Goal: Information Seeking & Learning: Learn about a topic

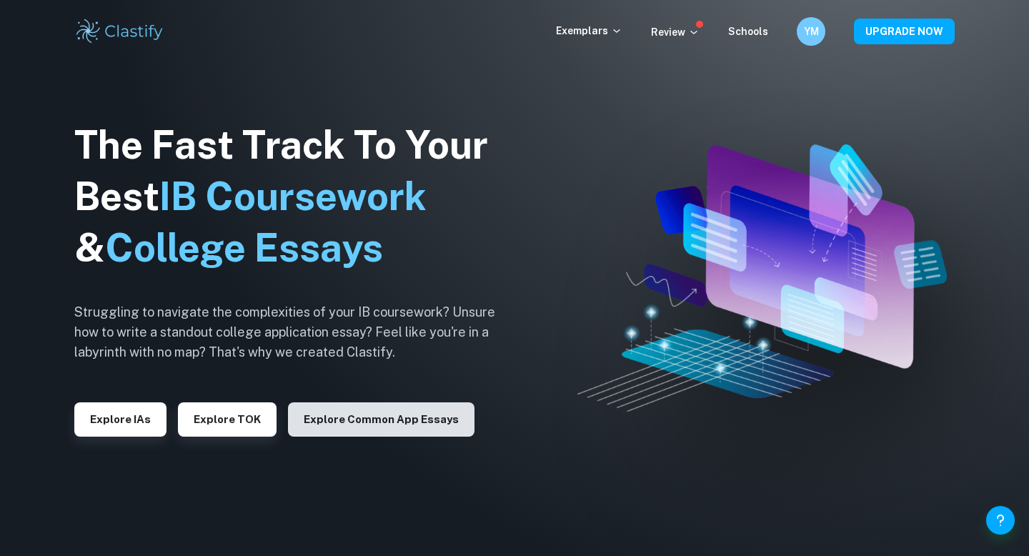
click at [369, 414] on button "Explore Common App essays" at bounding box center [381, 419] width 186 height 34
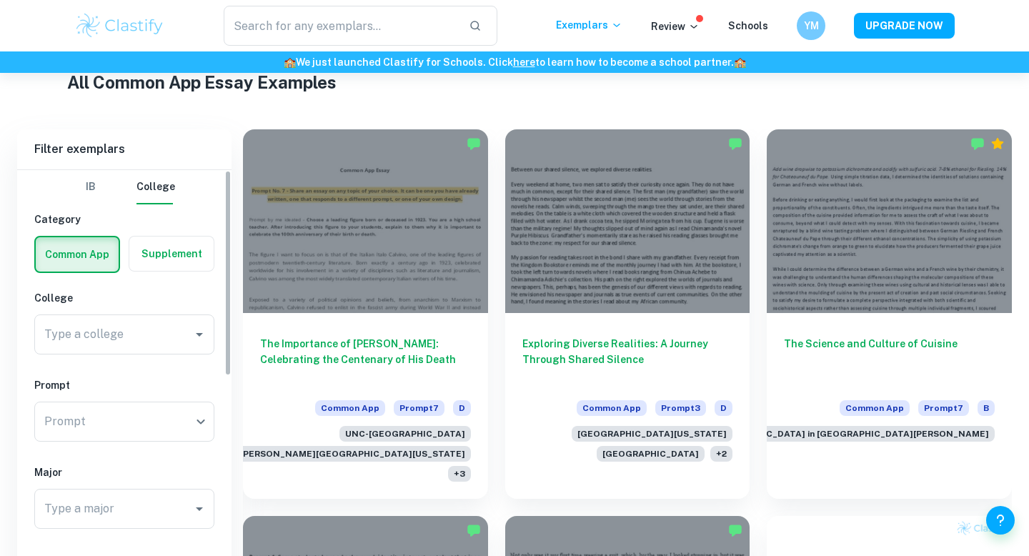
scroll to position [401, 0]
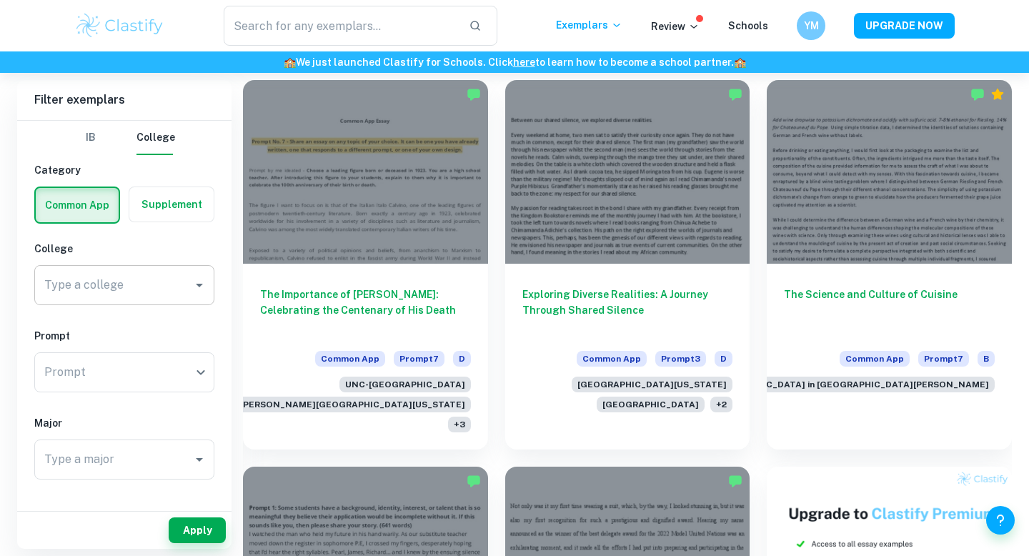
click at [154, 286] on input "Type a college" at bounding box center [114, 284] width 146 height 27
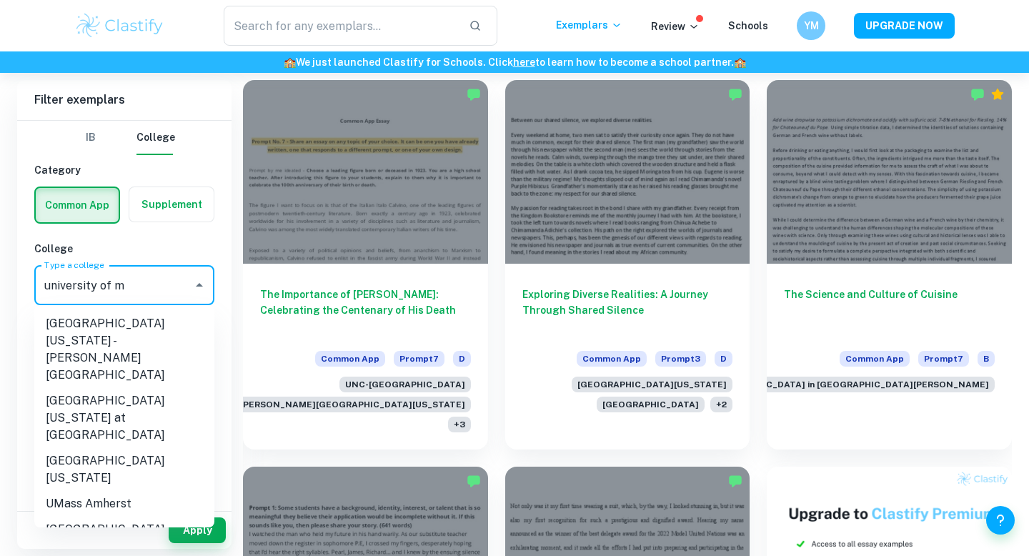
click at [146, 339] on li "[GEOGRAPHIC_DATA][US_STATE] - [PERSON_NAME][GEOGRAPHIC_DATA]" at bounding box center [124, 349] width 180 height 77
type input "[GEOGRAPHIC_DATA][US_STATE] - [PERSON_NAME][GEOGRAPHIC_DATA]"
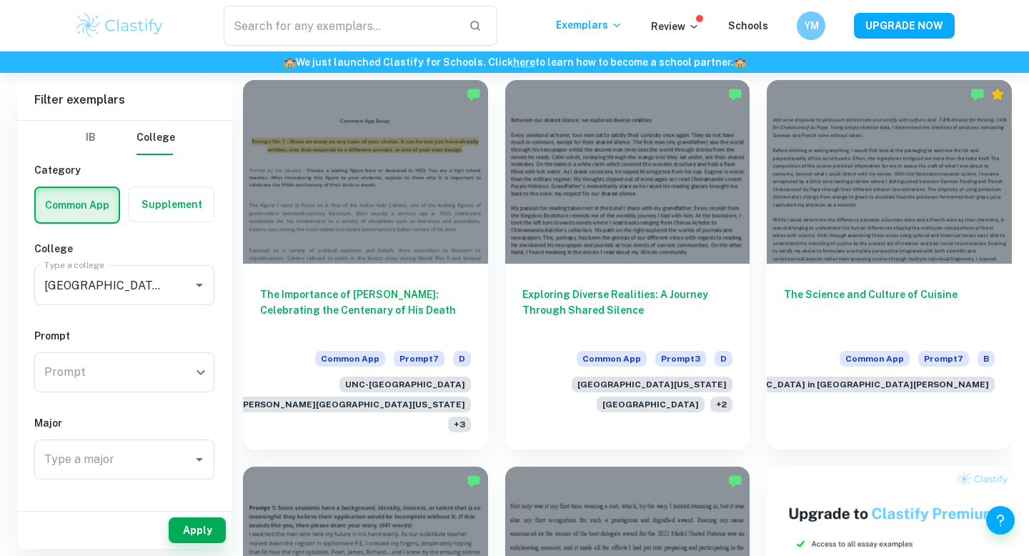
scroll to position [29, 0]
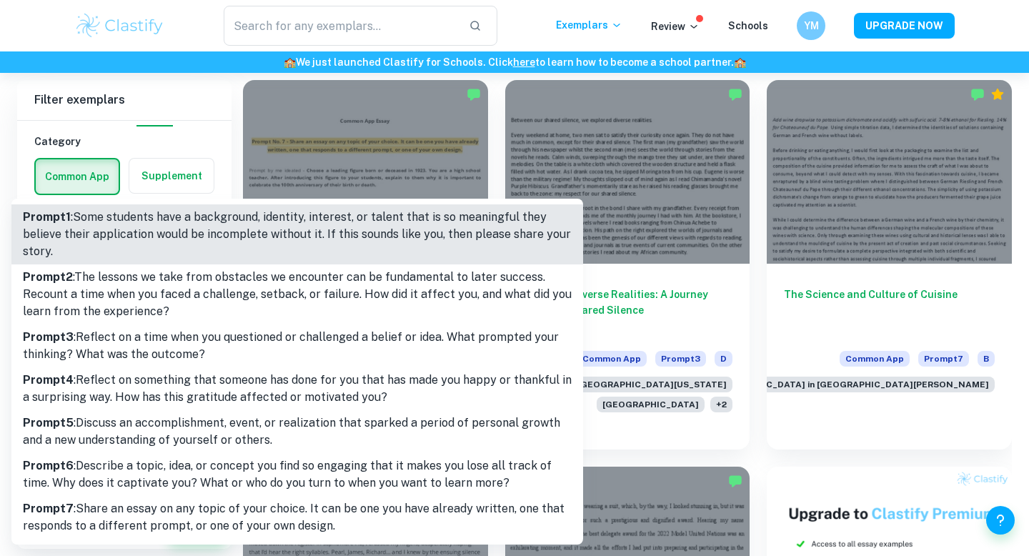
click at [185, 136] on div at bounding box center [514, 278] width 1029 height 556
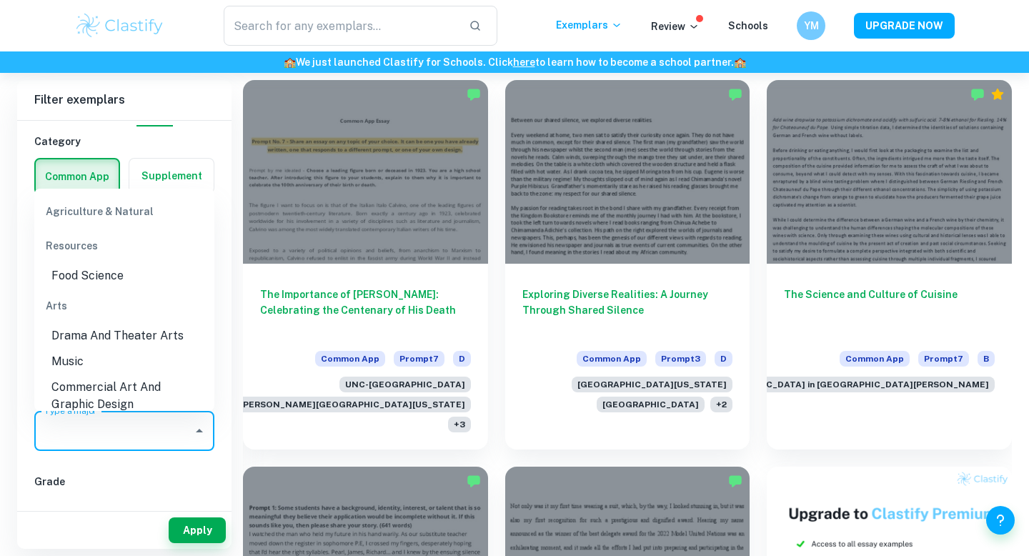
click at [129, 440] on input "Type a major" at bounding box center [114, 430] width 146 height 27
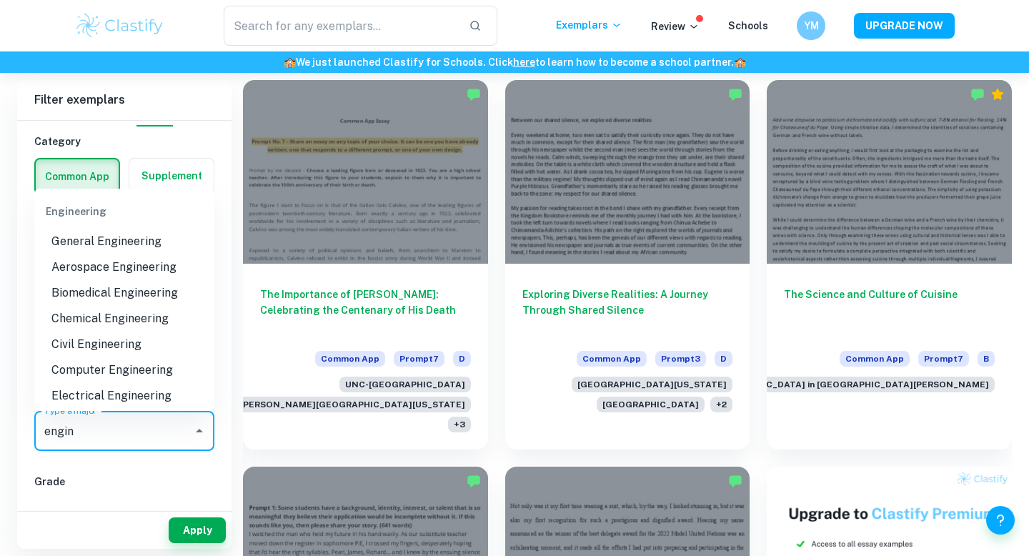
click at [151, 317] on li "Chemical Engineering" at bounding box center [124, 319] width 180 height 26
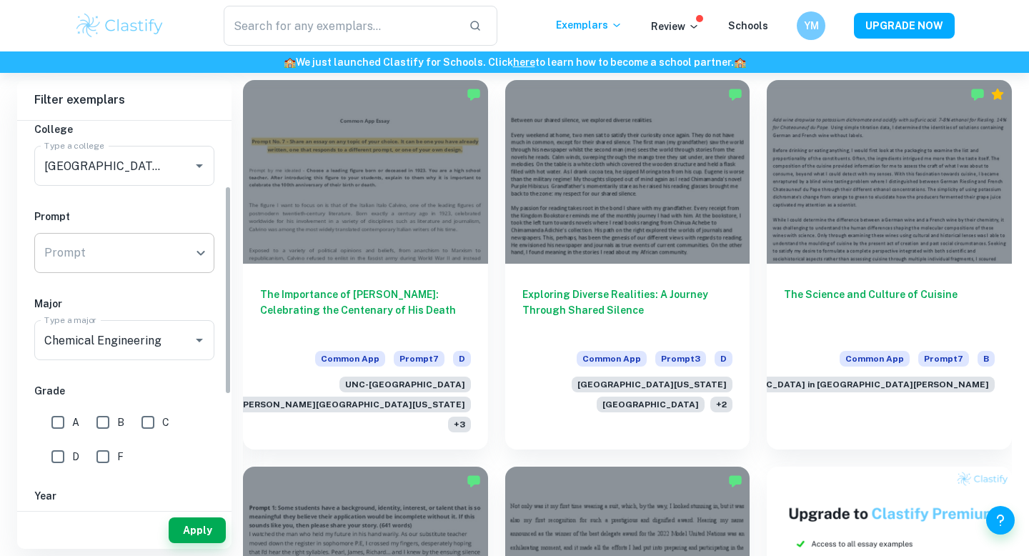
scroll to position [120, 0]
click at [129, 347] on input "Chemical Engineering" at bounding box center [104, 339] width 127 height 27
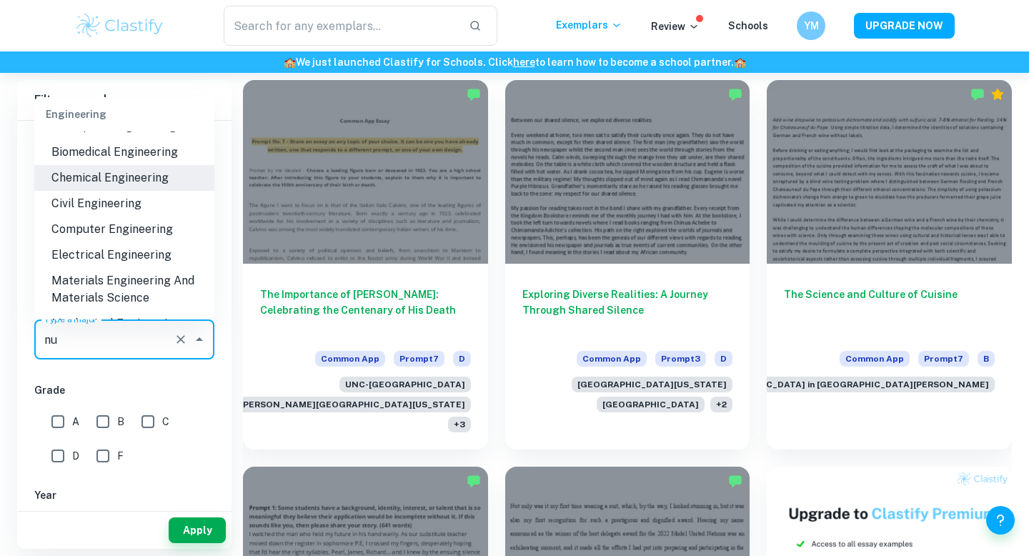
scroll to position [0, 0]
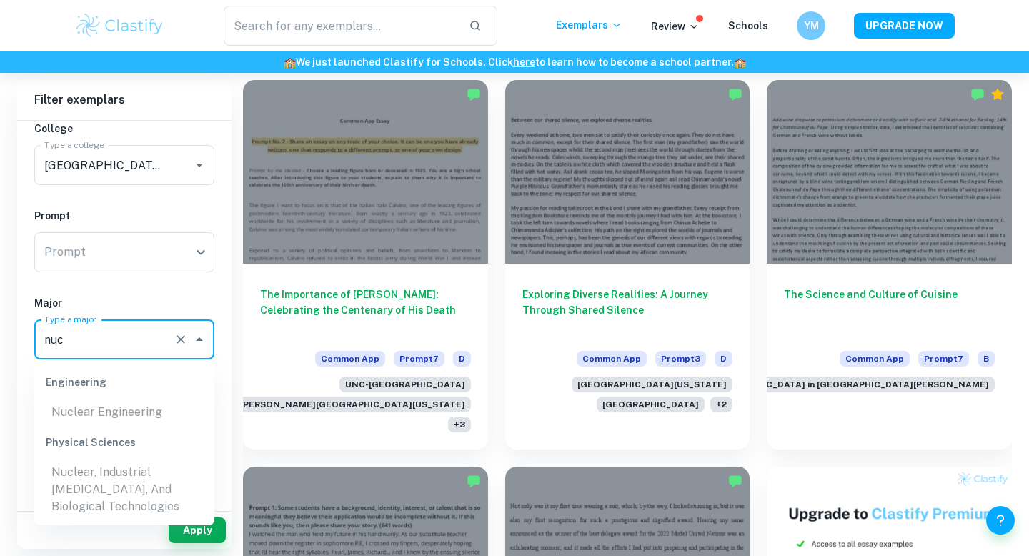
click at [109, 413] on ul "Nuclear Engineering" at bounding box center [124, 412] width 180 height 26
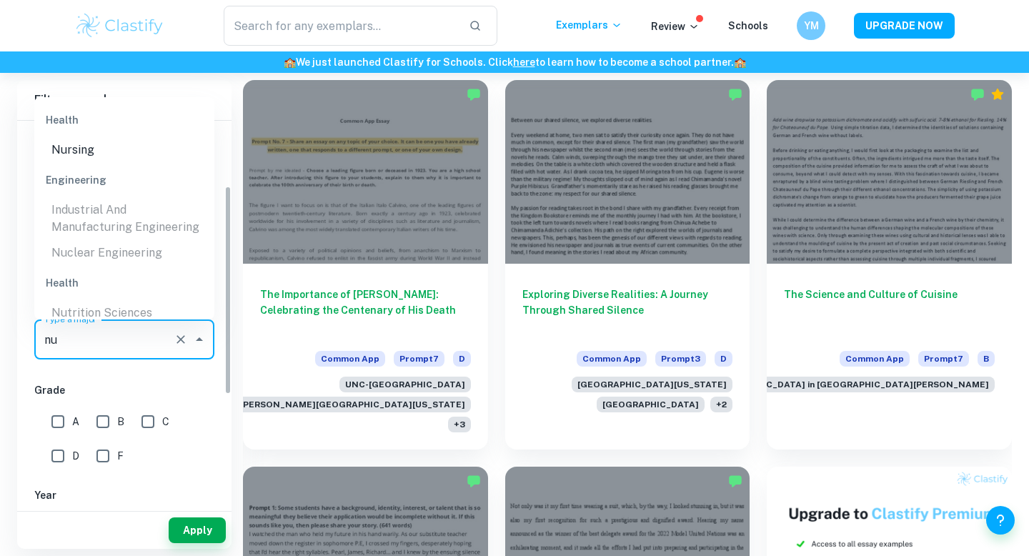
type input "n"
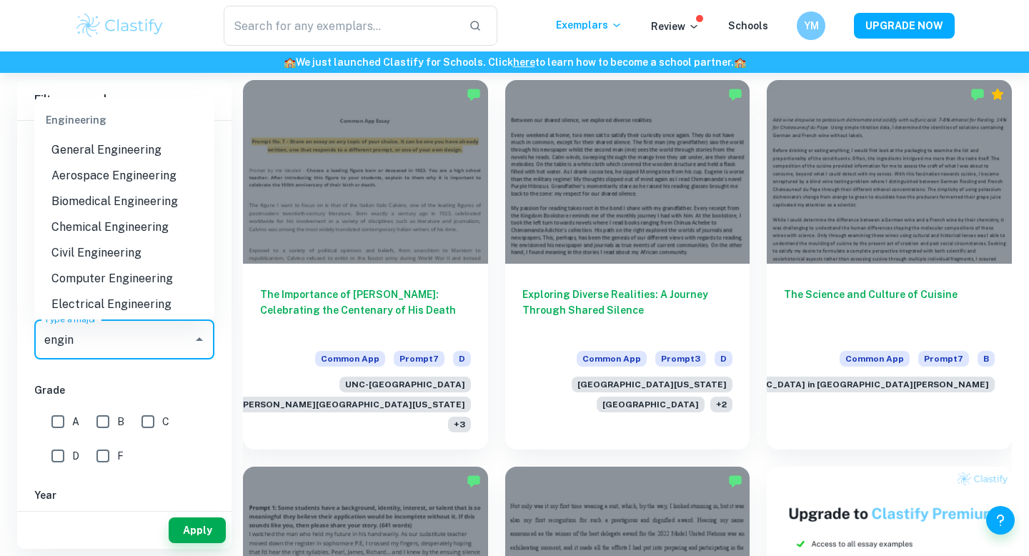
click at [161, 218] on li "Chemical Engineering" at bounding box center [124, 227] width 180 height 26
type input "Chemical Engineering"
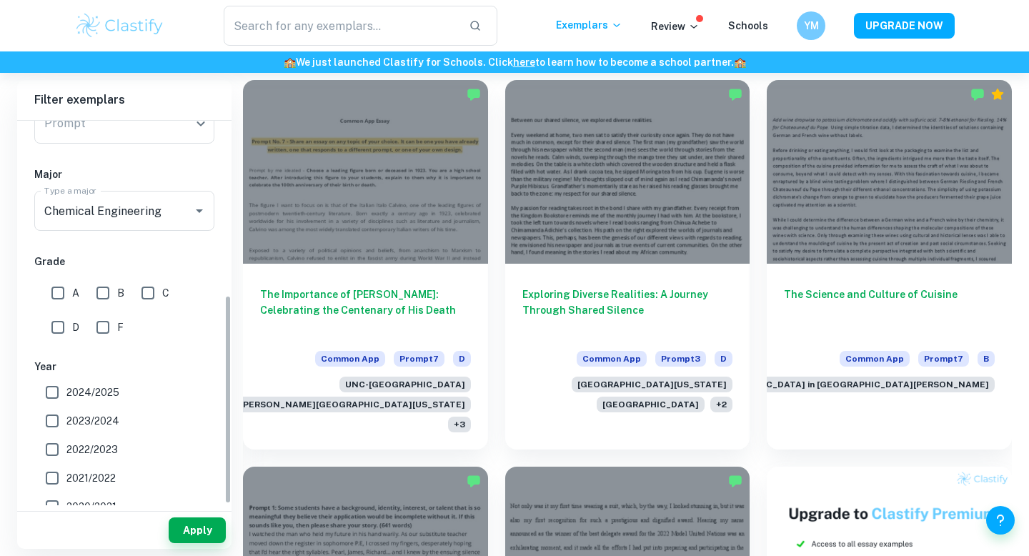
scroll to position [321, 0]
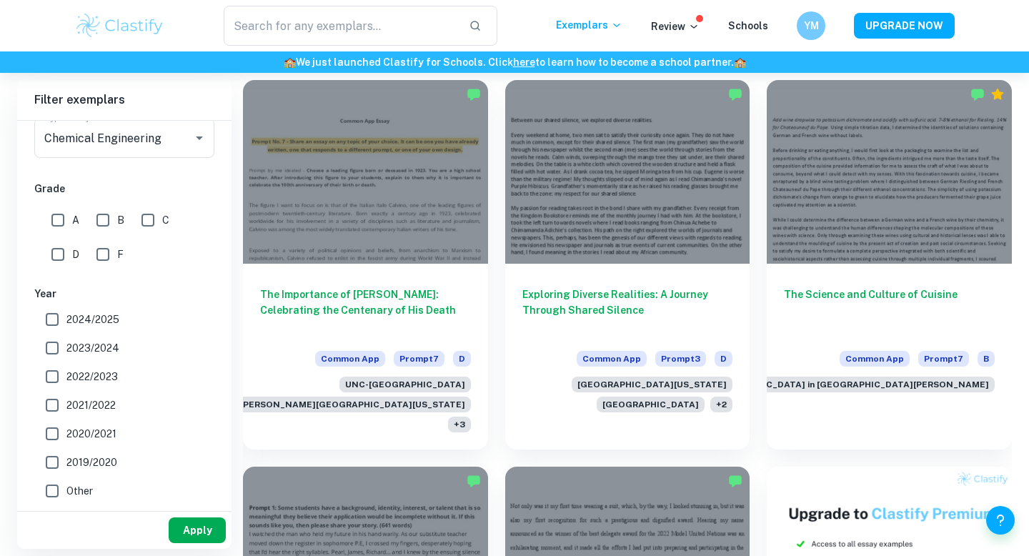
click at [188, 519] on button "Apply" at bounding box center [197, 530] width 57 height 26
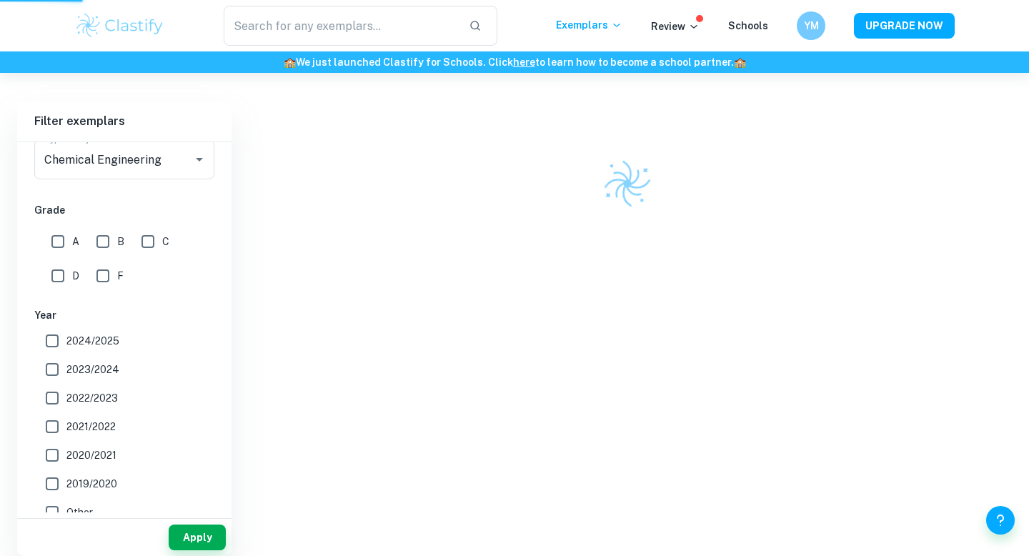
scroll to position [373, 0]
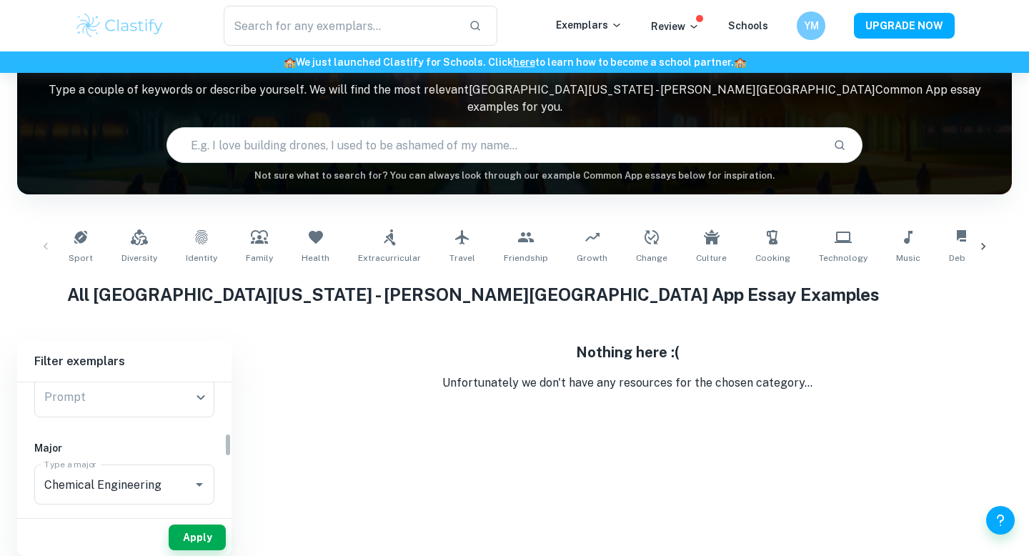
scroll to position [324, 0]
click at [169, 406] on div "Chemical Engineering Type a major" at bounding box center [124, 397] width 180 height 40
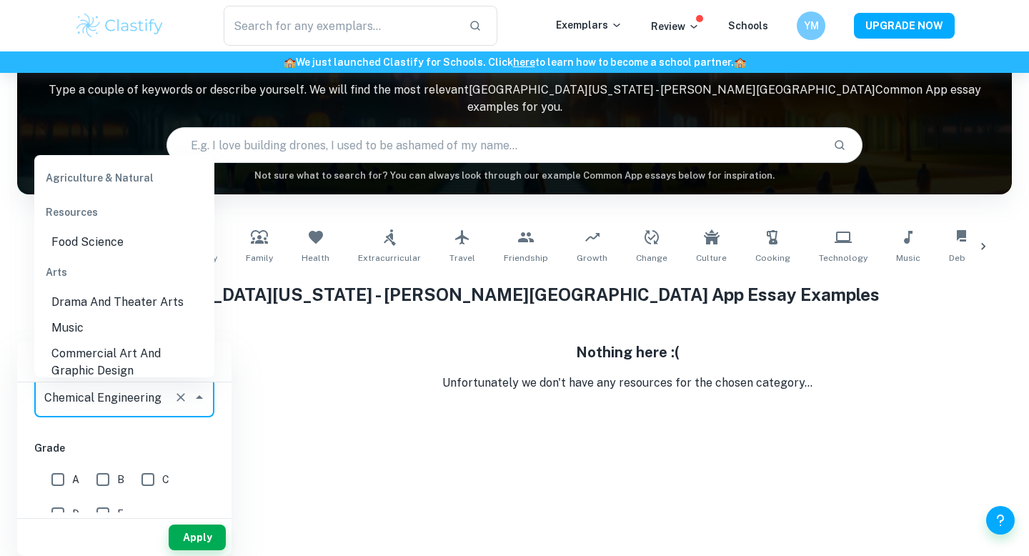
scroll to position [992, 0]
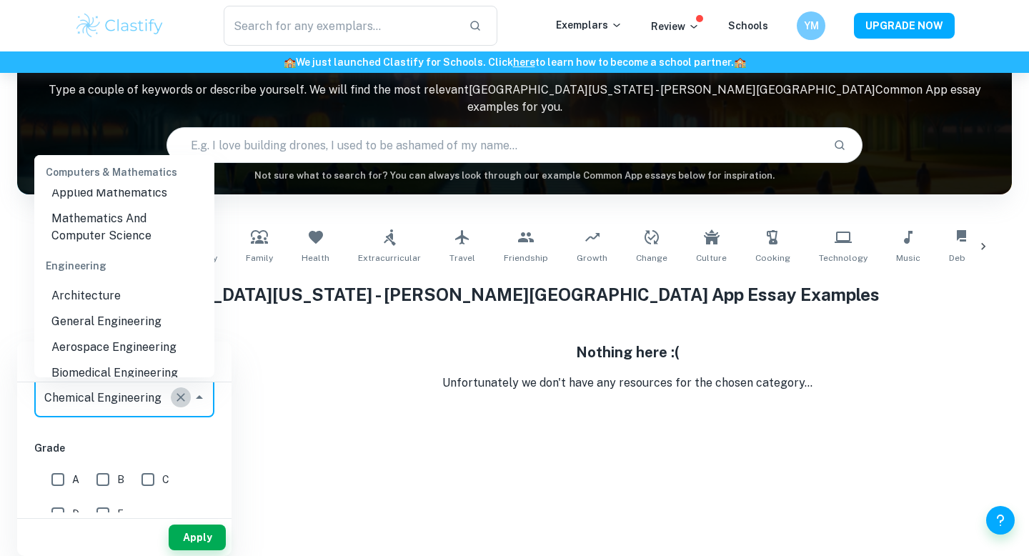
click at [176, 394] on icon "Clear" at bounding box center [181, 397] width 14 height 14
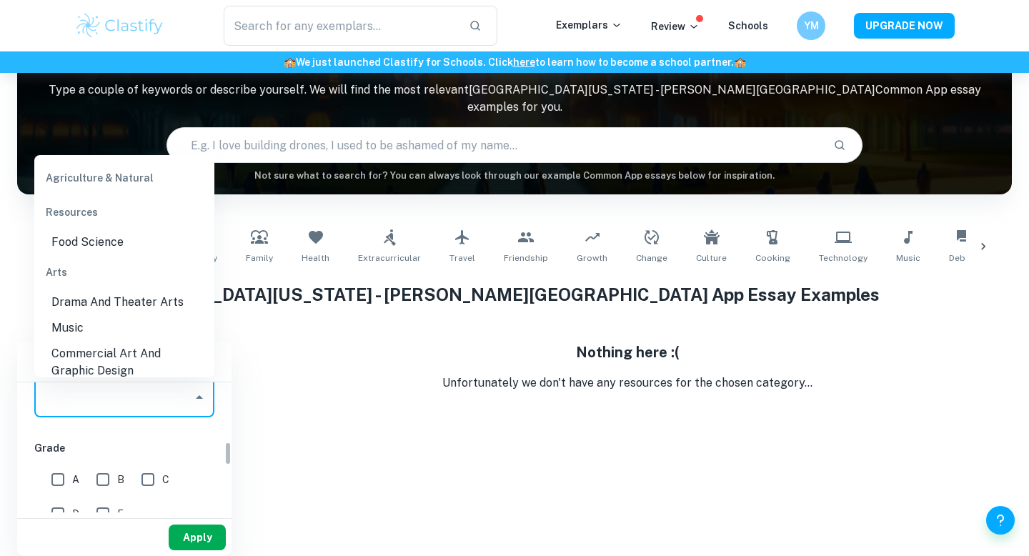
click at [197, 532] on button "Apply" at bounding box center [197, 537] width 57 height 26
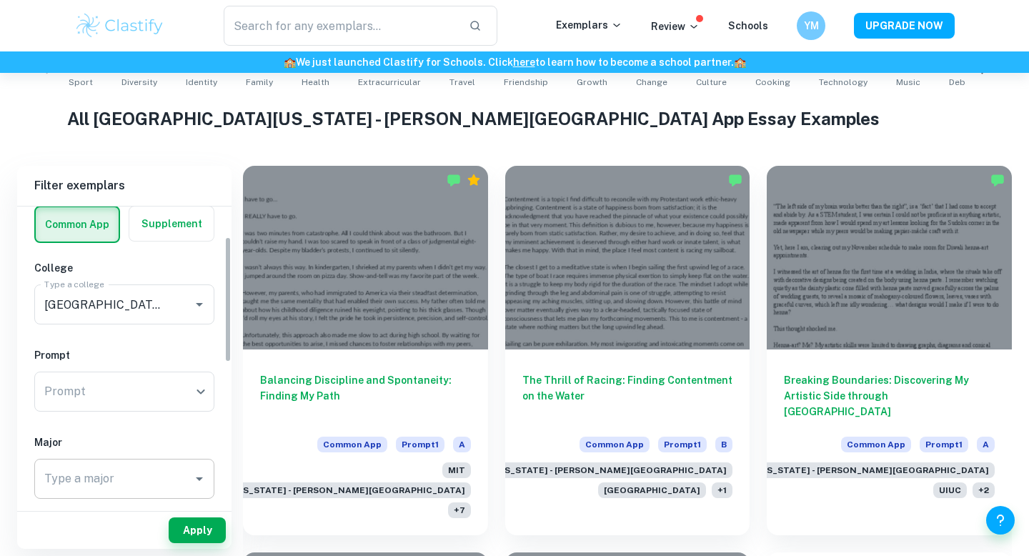
scroll to position [65, 0]
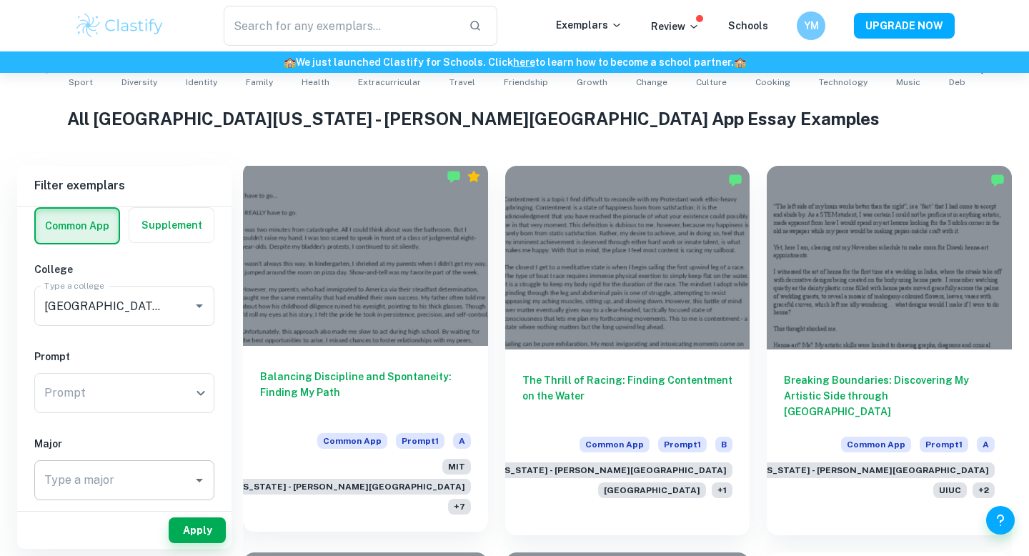
click at [461, 499] on span "+ 7" at bounding box center [459, 507] width 23 height 16
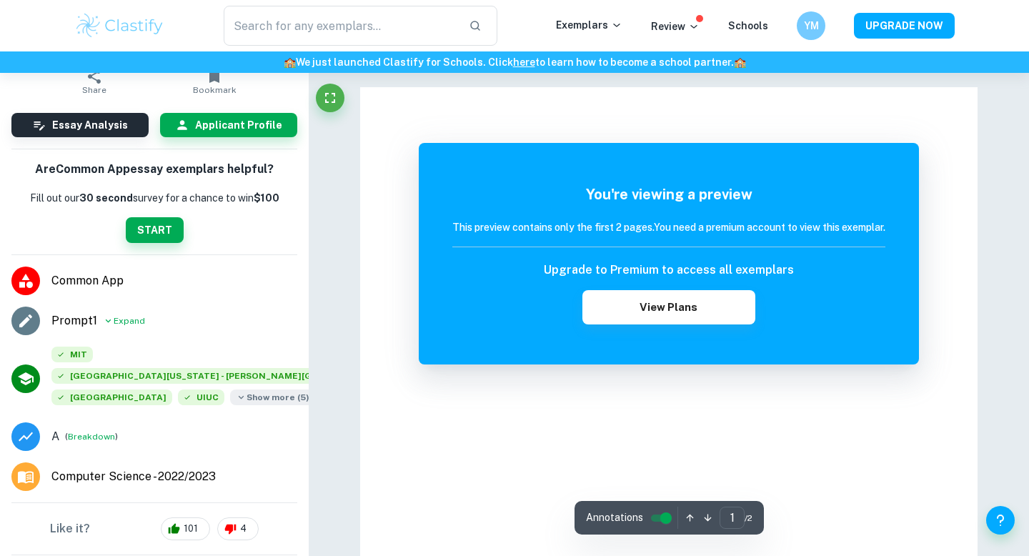
scroll to position [84, 0]
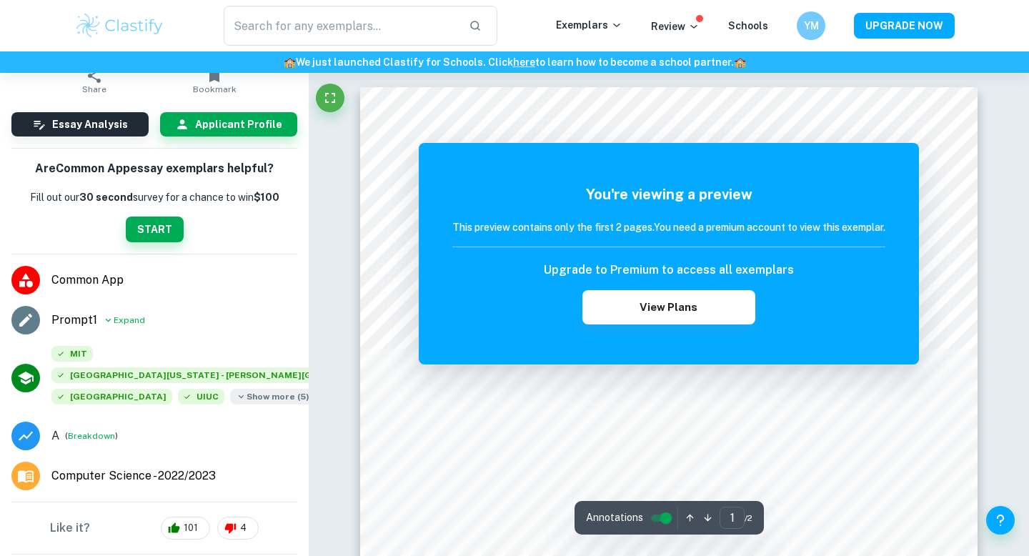
click at [230, 400] on span "Show more ( 5 )" at bounding box center [272, 397] width 85 height 16
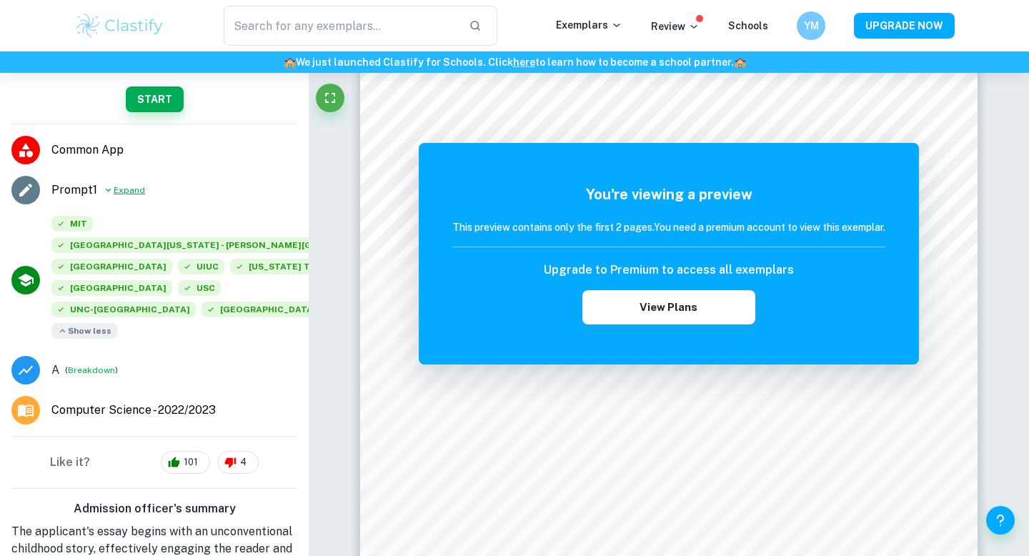
scroll to position [0, 0]
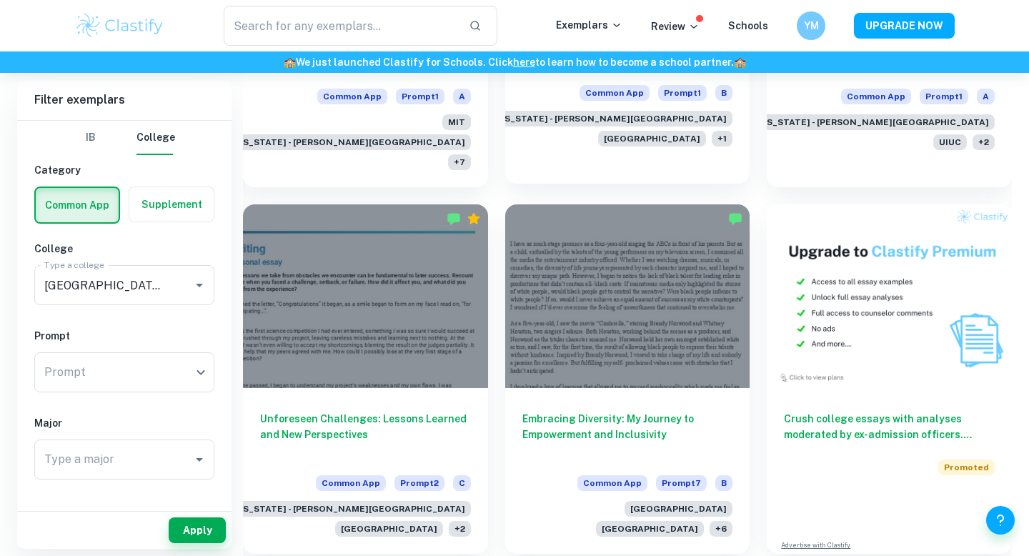
scroll to position [684, 0]
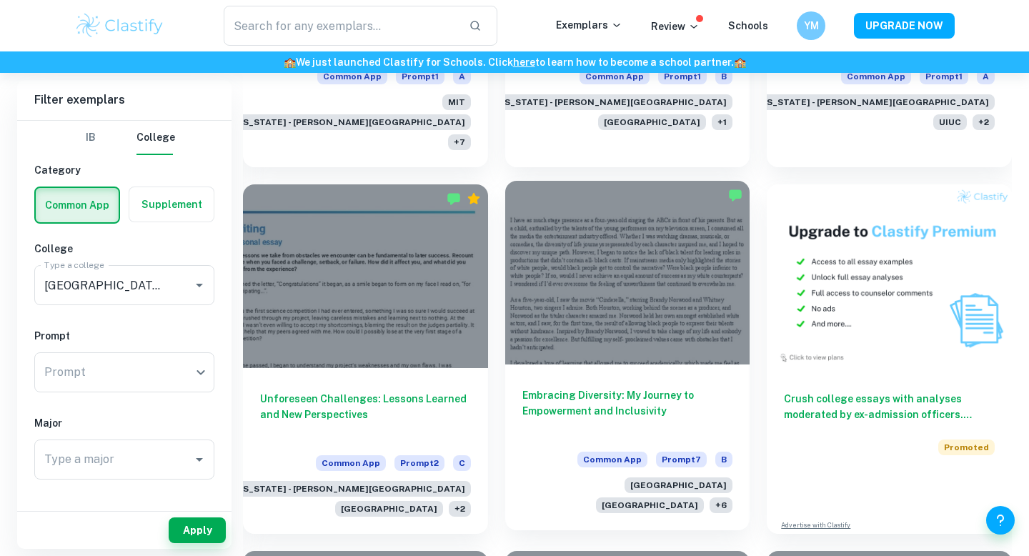
click at [570, 387] on h6 "Embracing Diversity: My Journey to Empowerment and Inclusivity" at bounding box center [627, 410] width 211 height 47
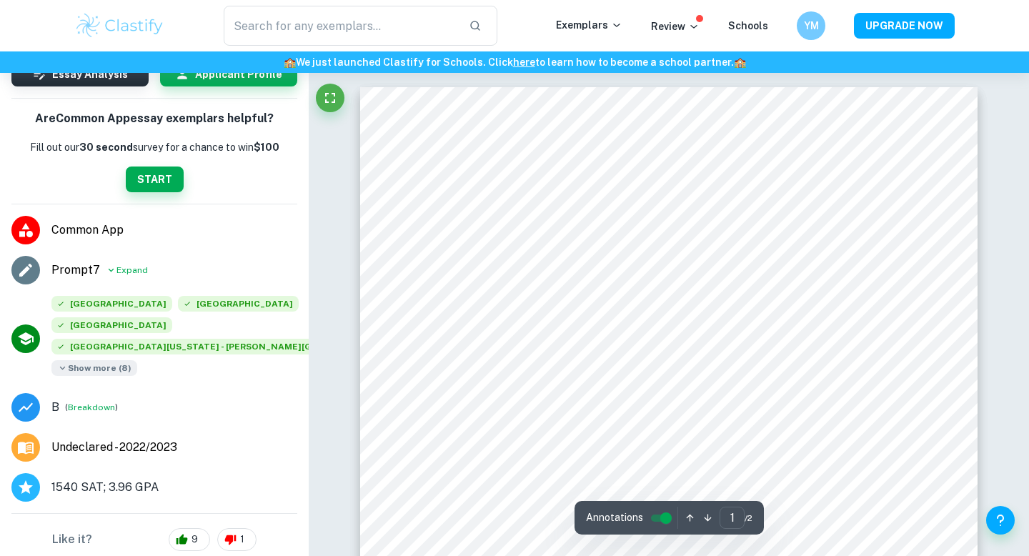
scroll to position [136, 0]
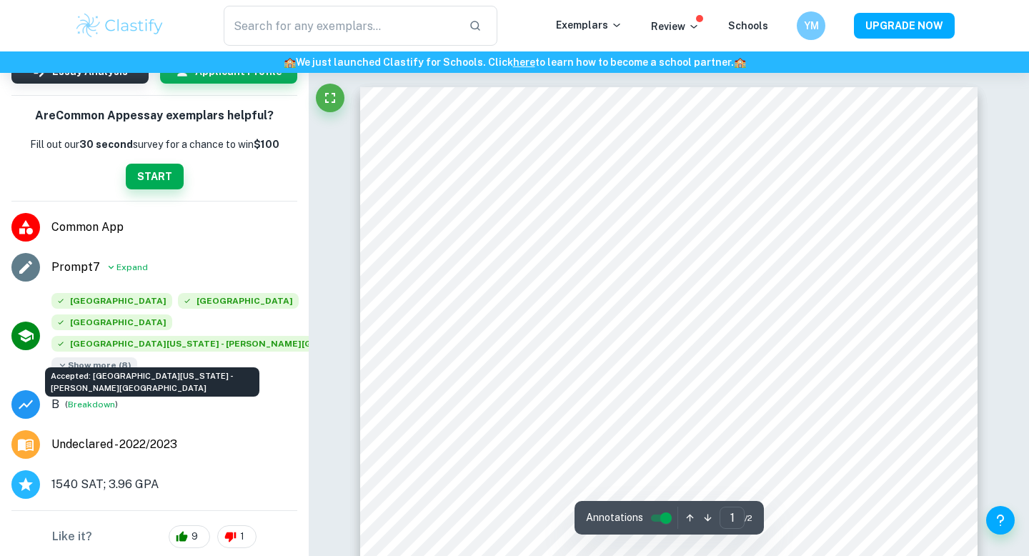
click at [64, 363] on div "Accepted: [GEOGRAPHIC_DATA][US_STATE] - [PERSON_NAME][GEOGRAPHIC_DATA]" at bounding box center [152, 377] width 217 height 41
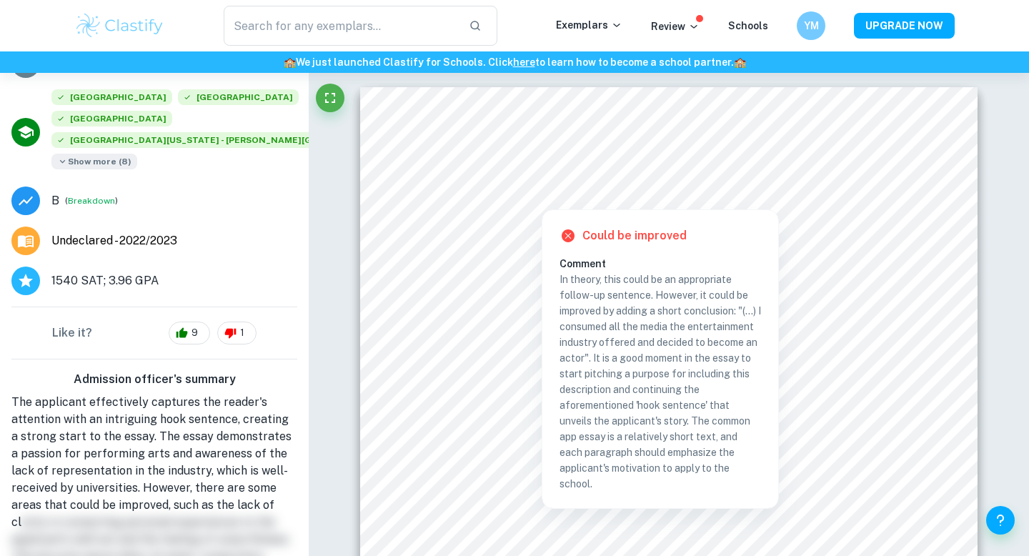
scroll to position [0, 0]
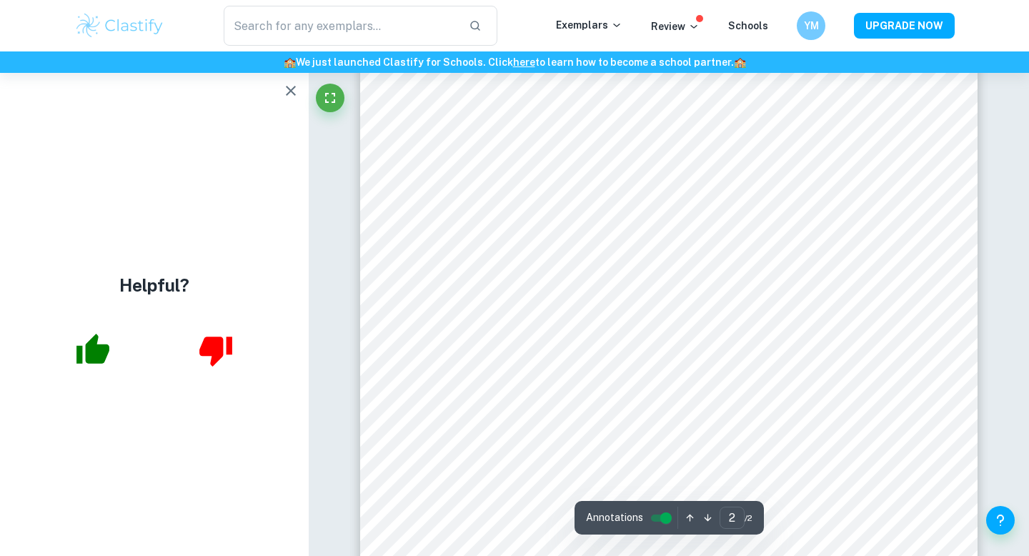
type input "1"
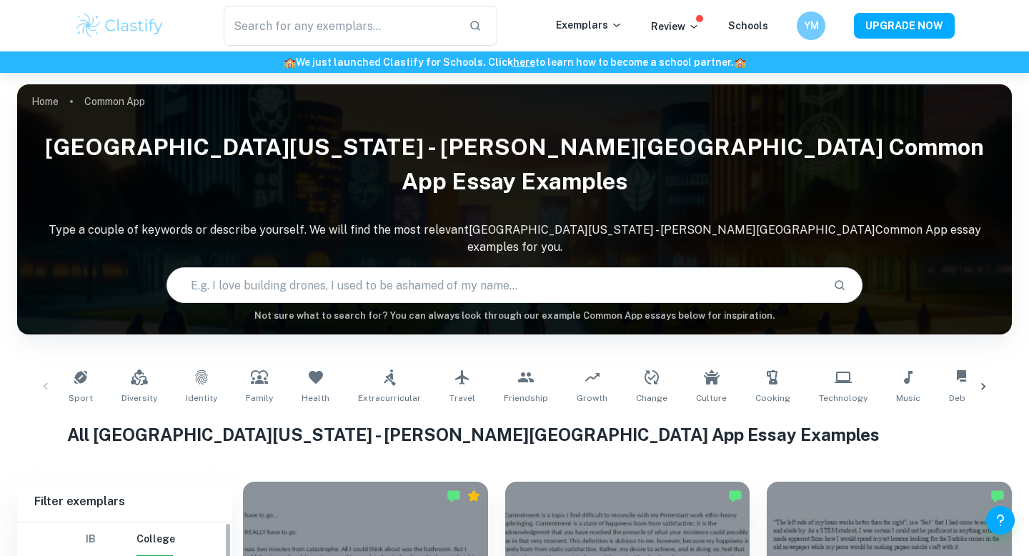
scroll to position [684, 0]
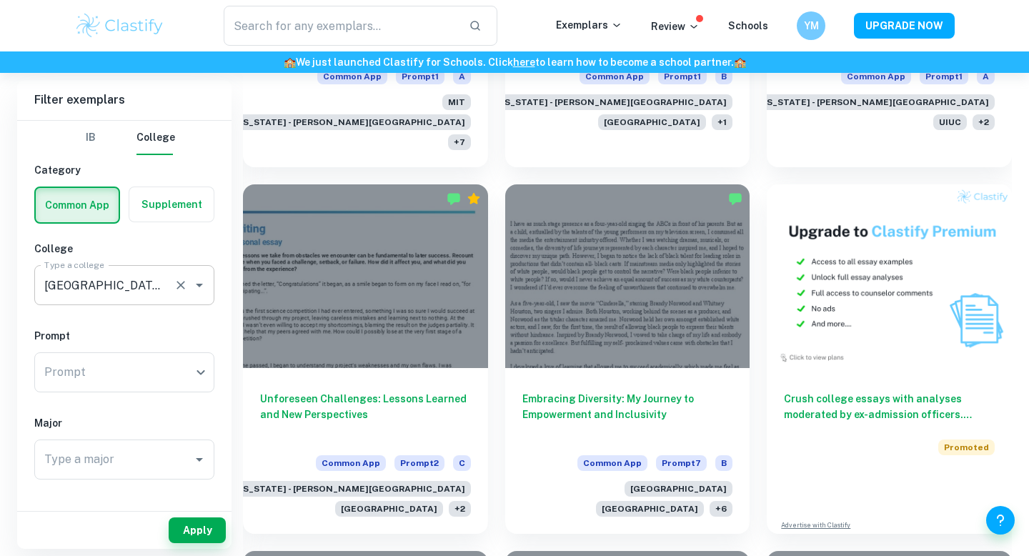
click at [141, 290] on input "[GEOGRAPHIC_DATA][US_STATE] - [PERSON_NAME][GEOGRAPHIC_DATA]" at bounding box center [104, 284] width 127 height 27
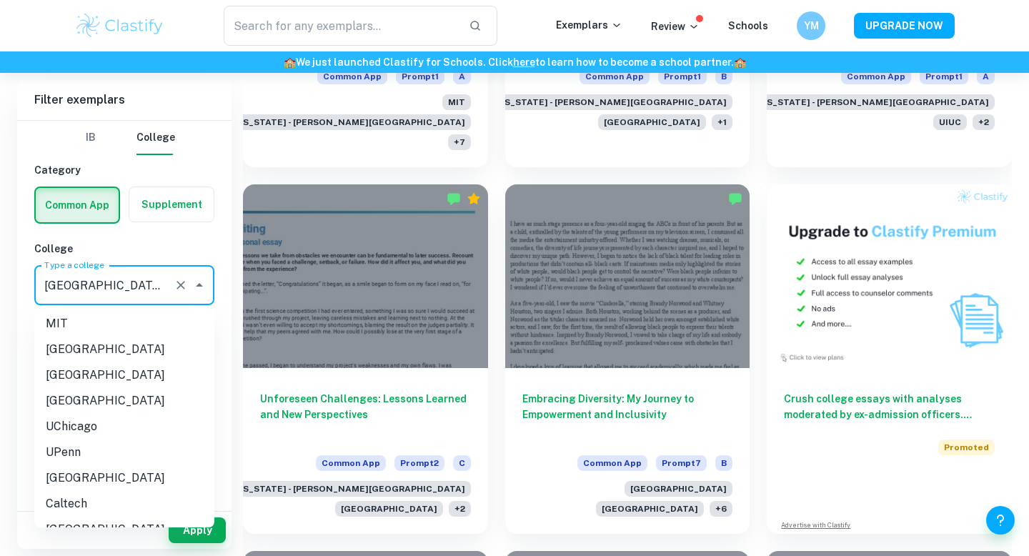
scroll to position [161, 0]
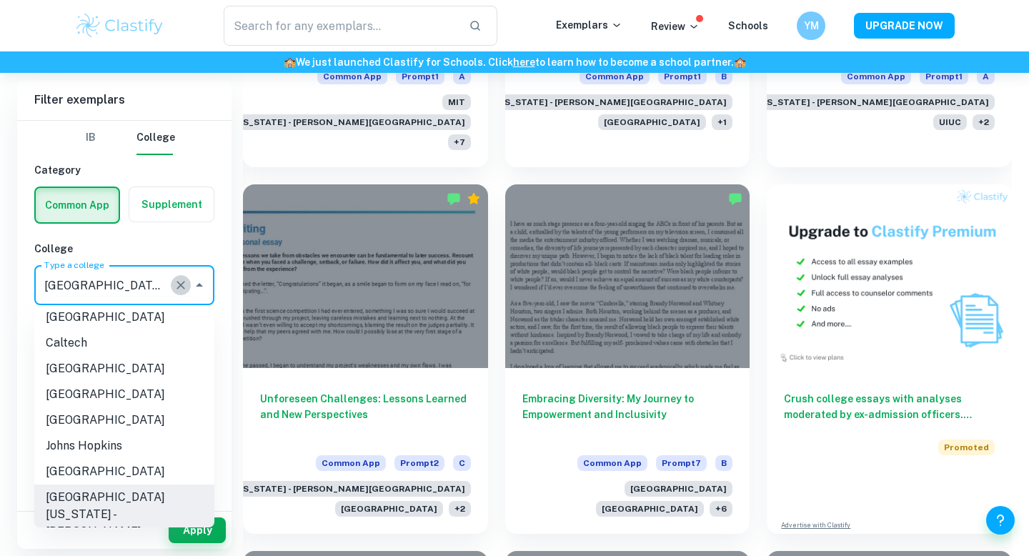
click at [186, 283] on icon "Clear" at bounding box center [181, 285] width 14 height 14
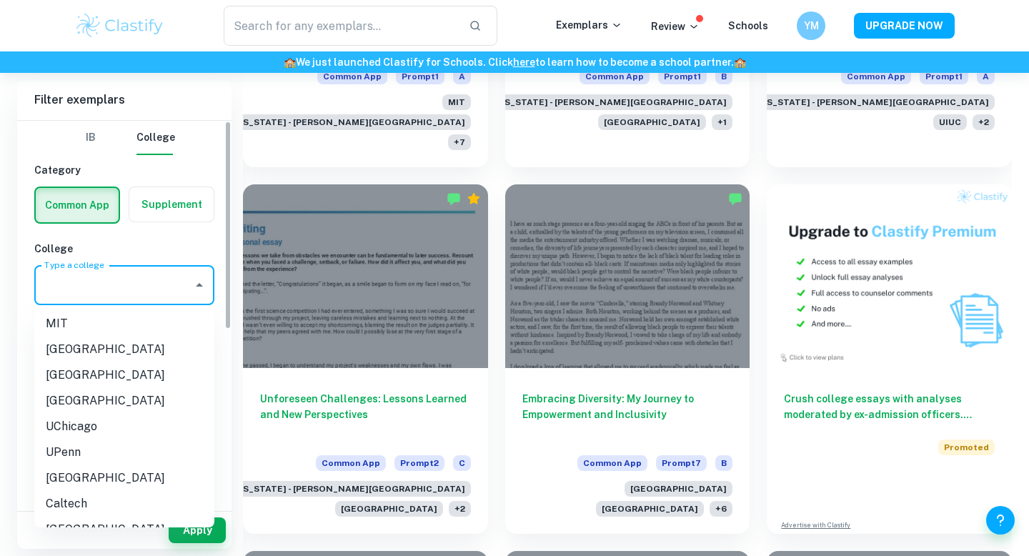
click at [183, 248] on h6 "College" at bounding box center [124, 249] width 180 height 16
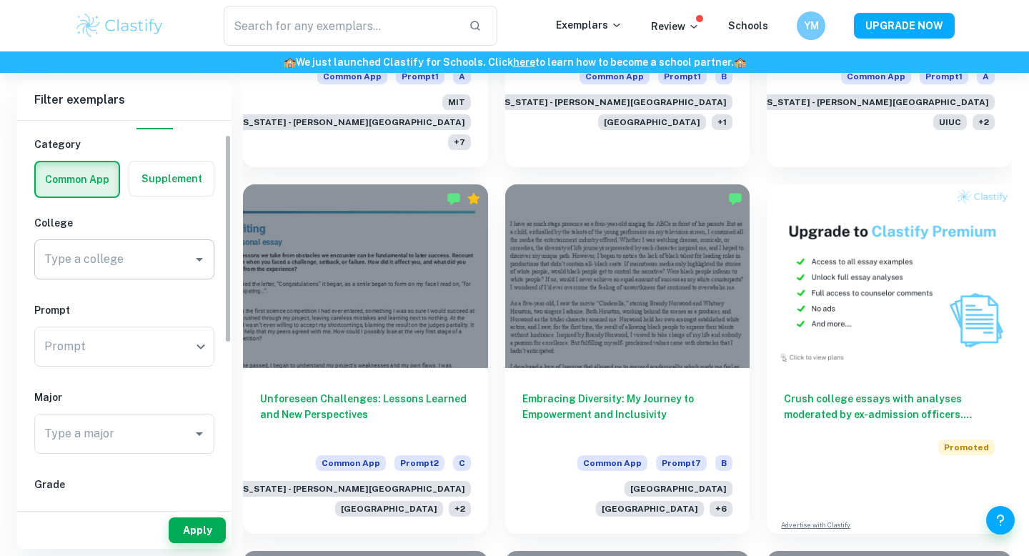
scroll to position [25, 0]
click at [84, 426] on input "Type a major" at bounding box center [114, 434] width 146 height 27
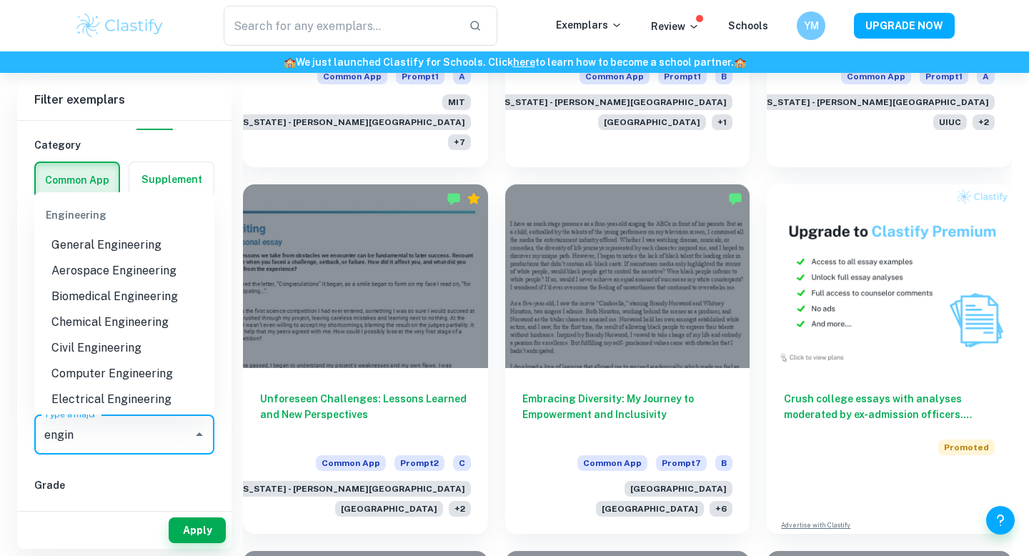
click at [119, 319] on li "Chemical Engineering" at bounding box center [124, 322] width 180 height 26
type input "Chemical Engineering"
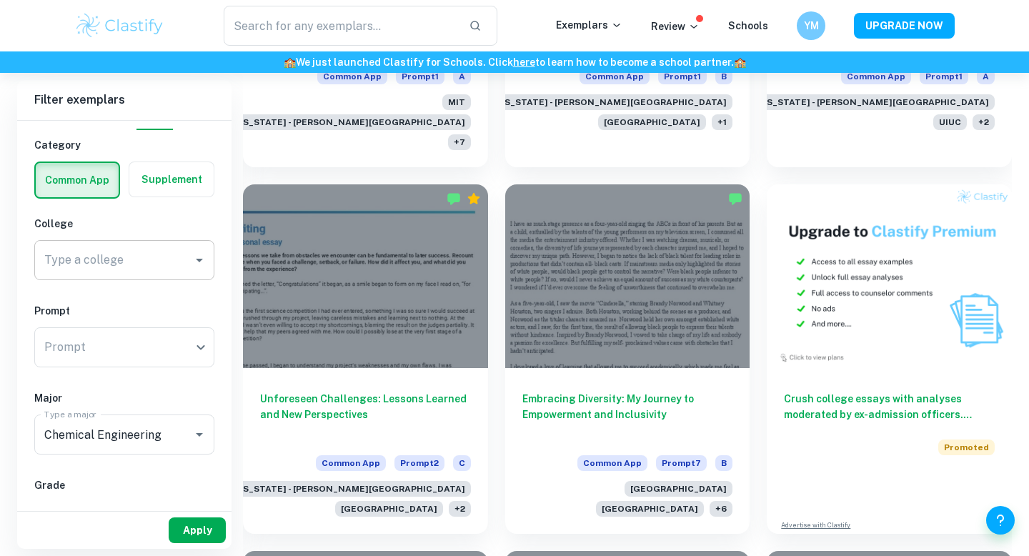
click at [199, 534] on button "Apply" at bounding box center [197, 530] width 57 height 26
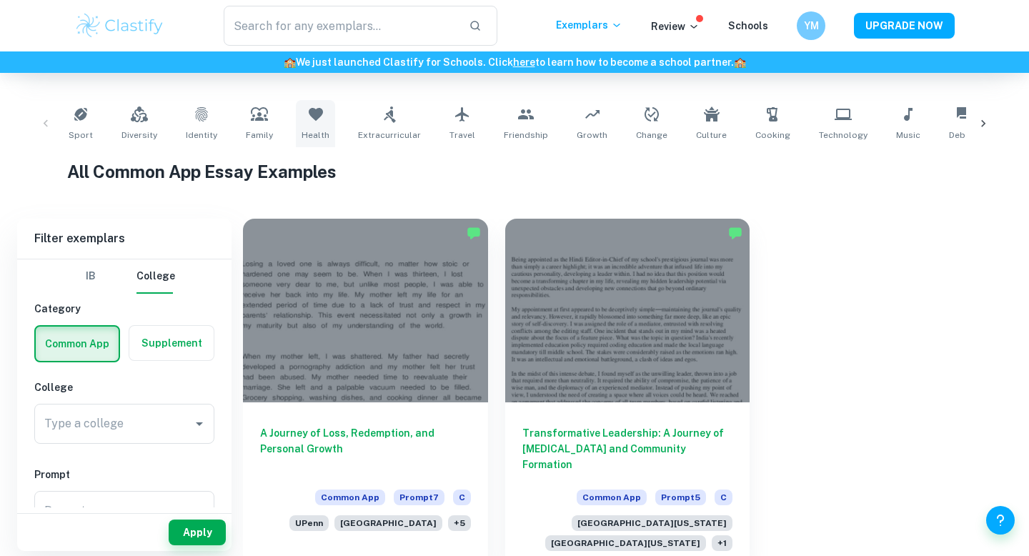
scroll to position [275, 0]
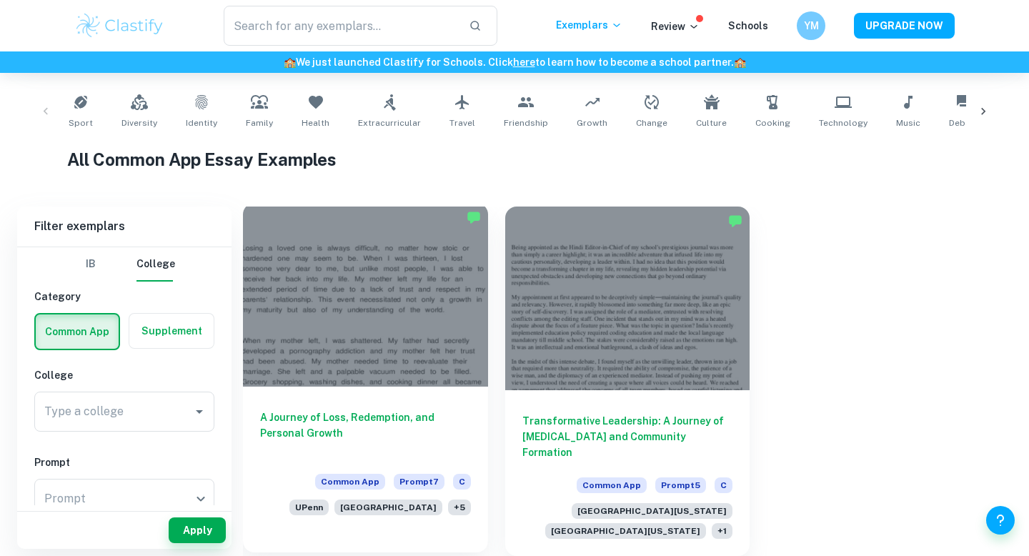
click at [338, 421] on h6 "A Journey of Loss, Redemption, and Personal Growth" at bounding box center [365, 432] width 211 height 47
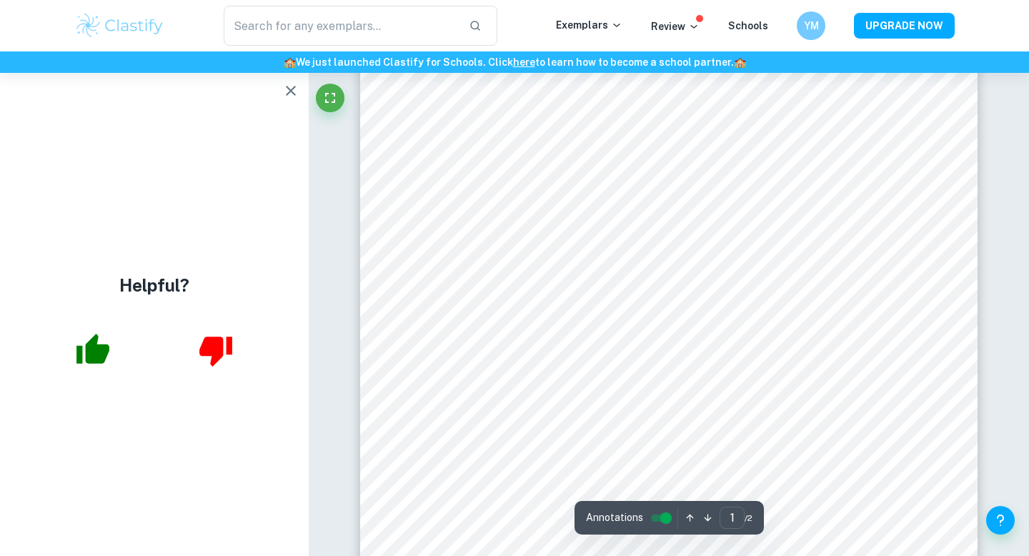
click at [284, 97] on icon "button" at bounding box center [290, 90] width 17 height 17
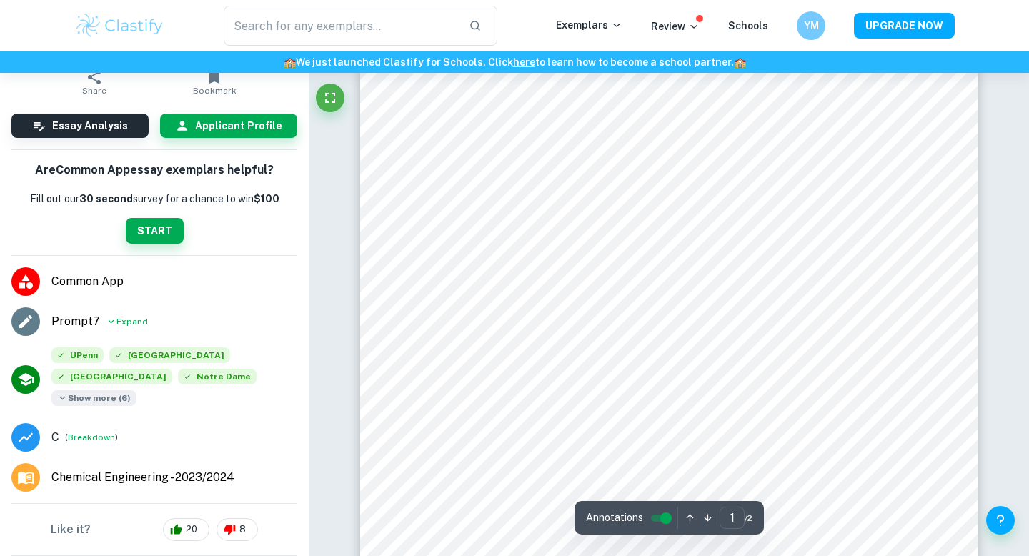
scroll to position [84, 0]
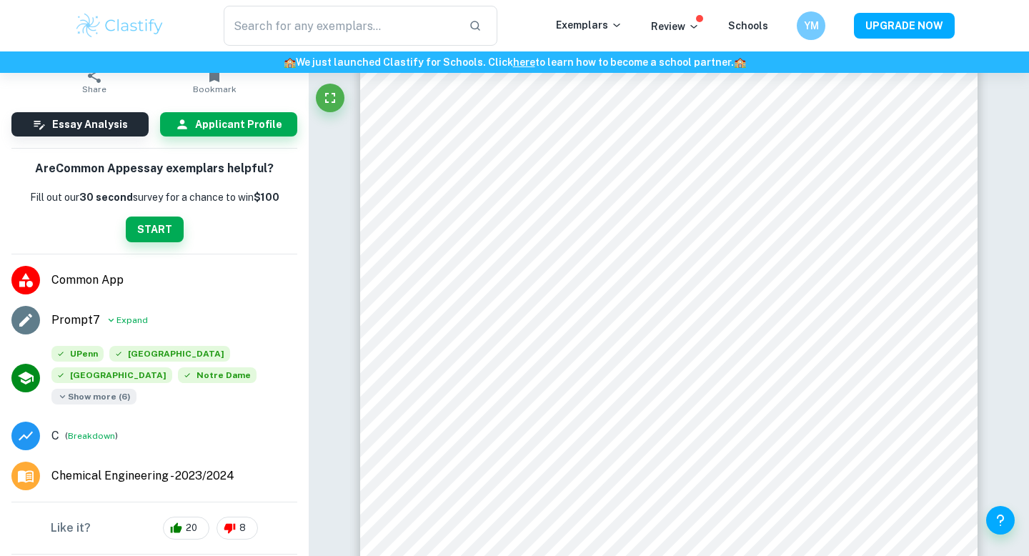
click at [68, 388] on icon at bounding box center [62, 396] width 11 height 17
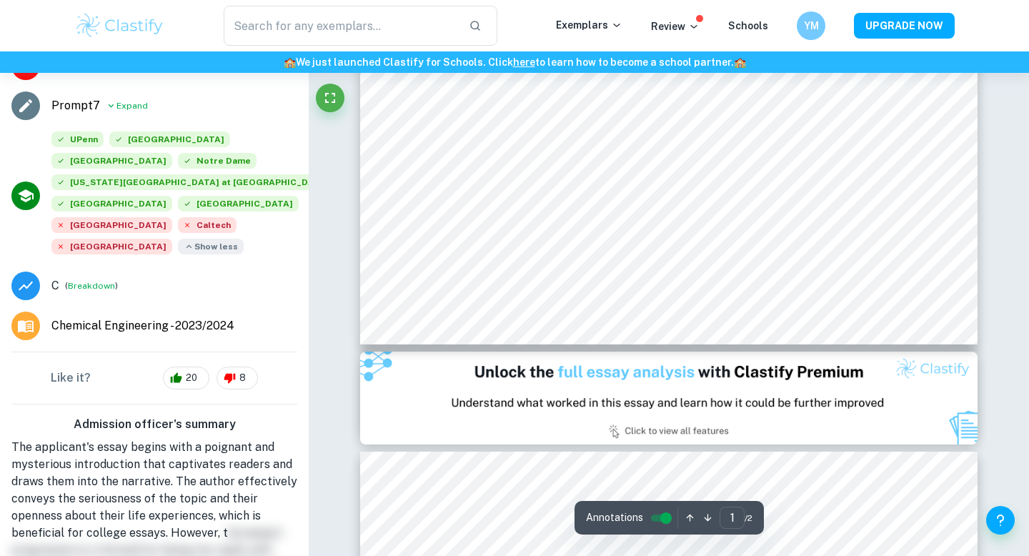
scroll to position [616, 0]
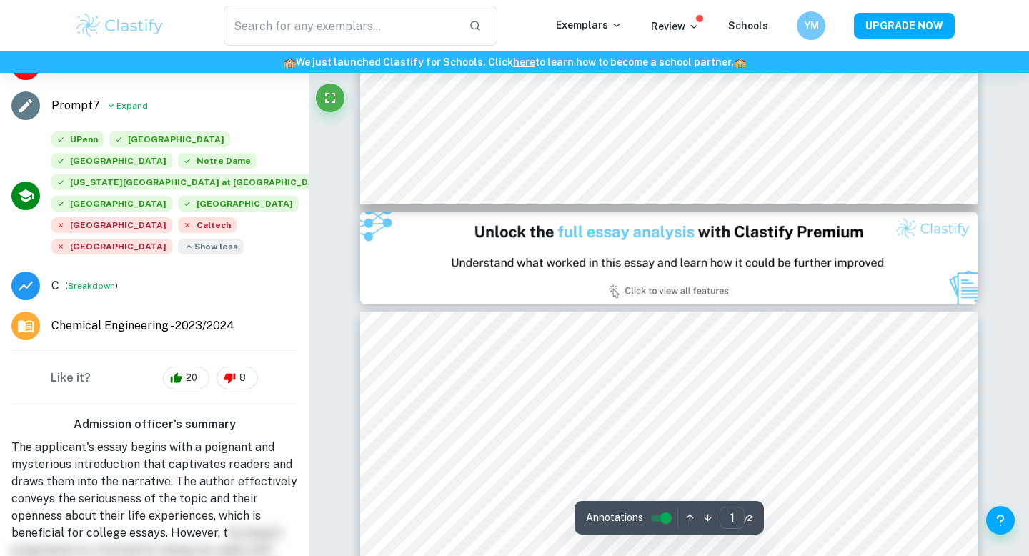
type input "2"
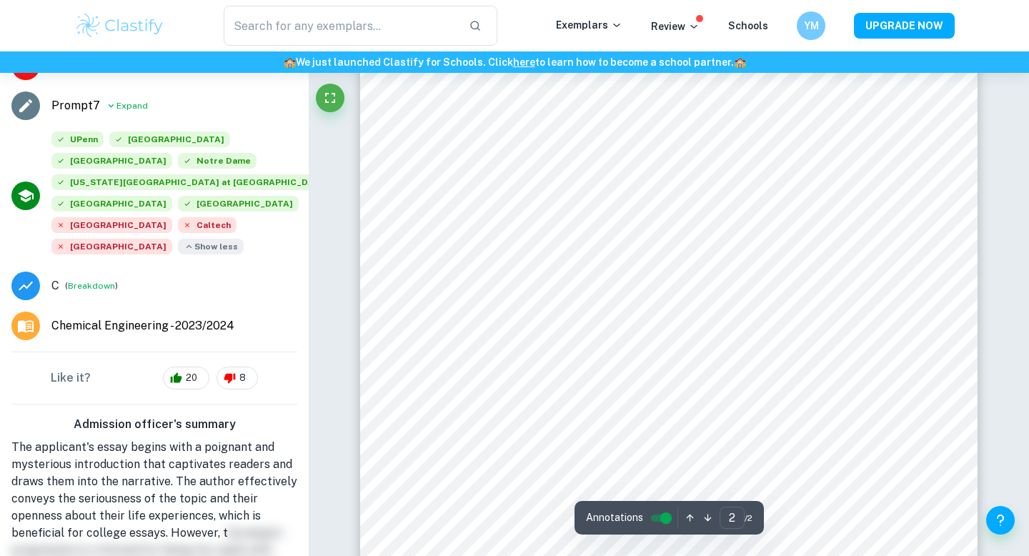
scroll to position [1016, 0]
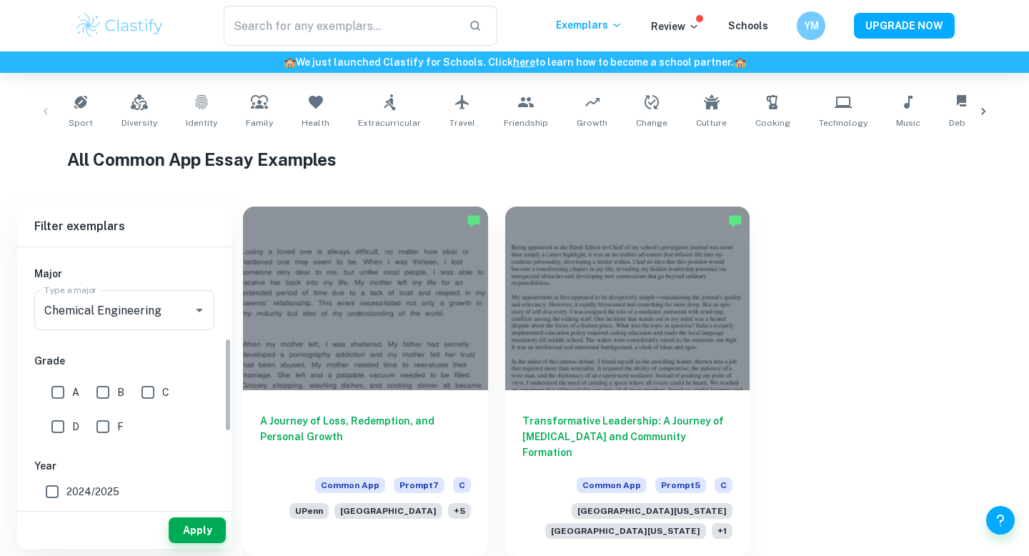
scroll to position [276, 0]
click at [182, 315] on icon "Clear" at bounding box center [181, 309] width 14 height 14
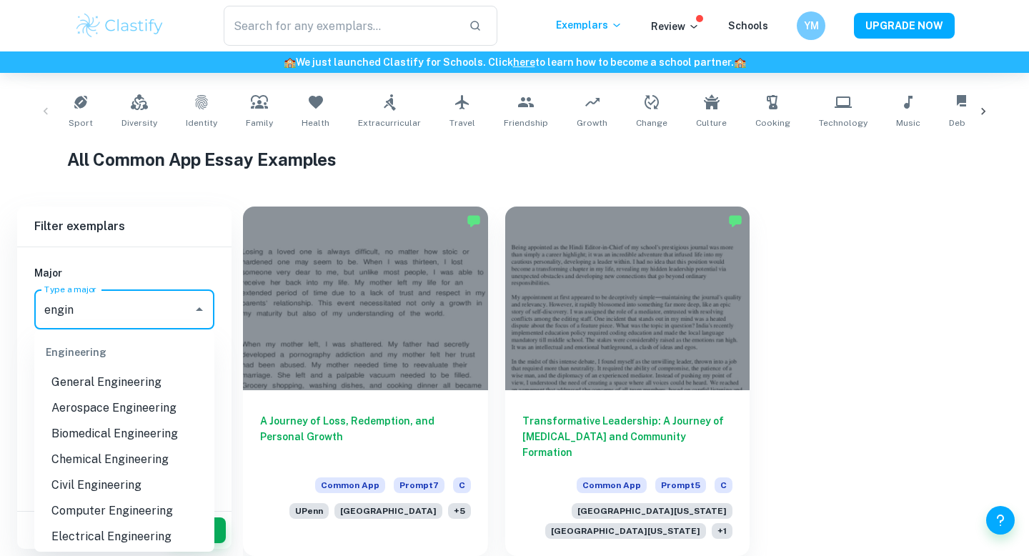
click at [100, 356] on div "Engineering" at bounding box center [124, 352] width 180 height 34
click at [113, 373] on li "General Engineering" at bounding box center [124, 382] width 180 height 26
type input "General Engineering"
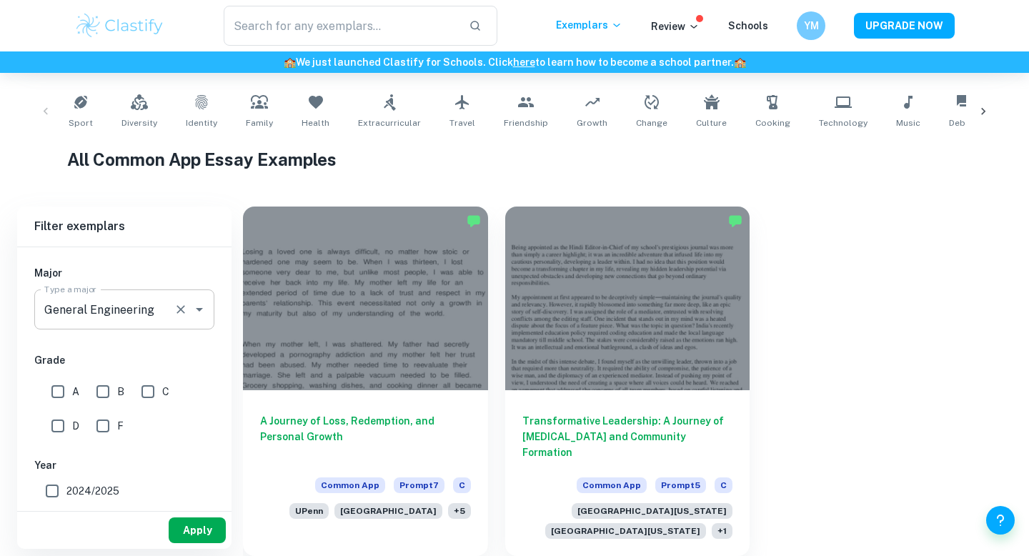
click at [199, 519] on button "Apply" at bounding box center [197, 530] width 57 height 26
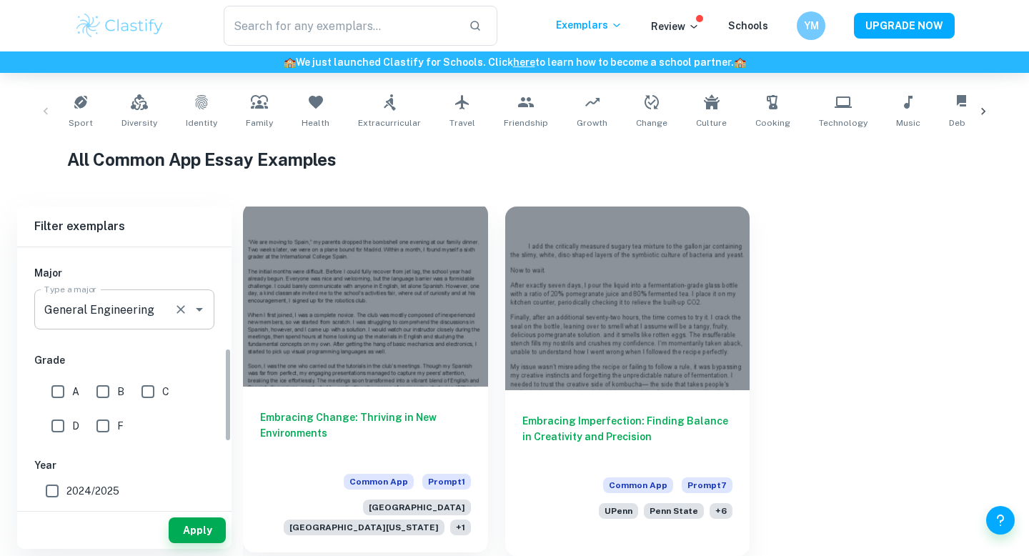
click at [308, 414] on h6 "Embracing Change: Thriving in New Environments" at bounding box center [365, 432] width 211 height 47
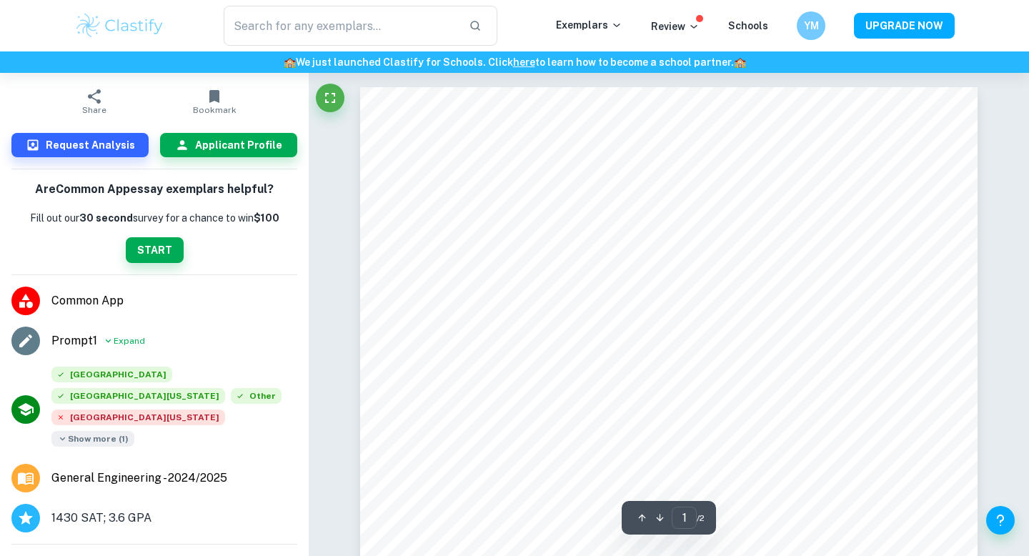
scroll to position [65, 0]
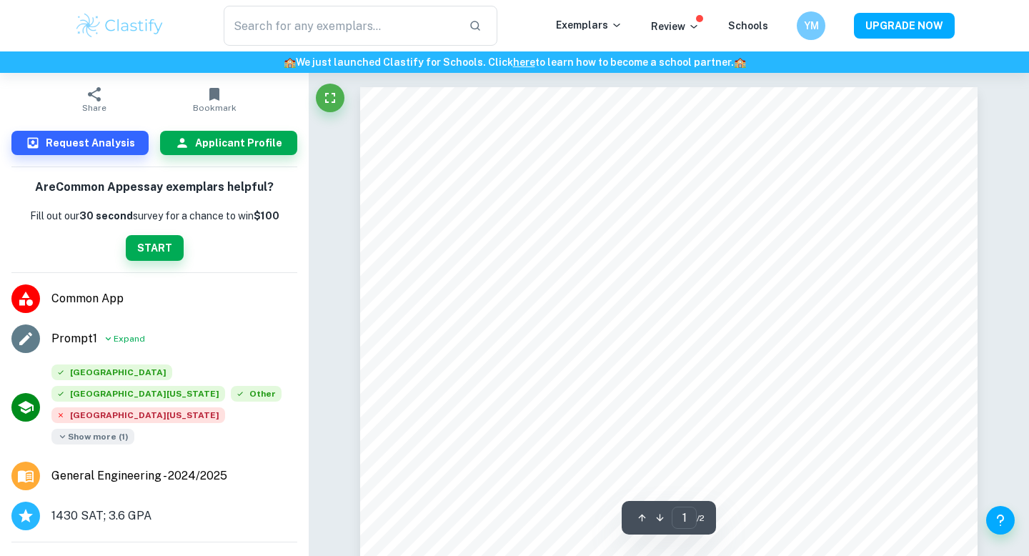
click at [134, 429] on span "Show more ( 1 )" at bounding box center [92, 437] width 83 height 16
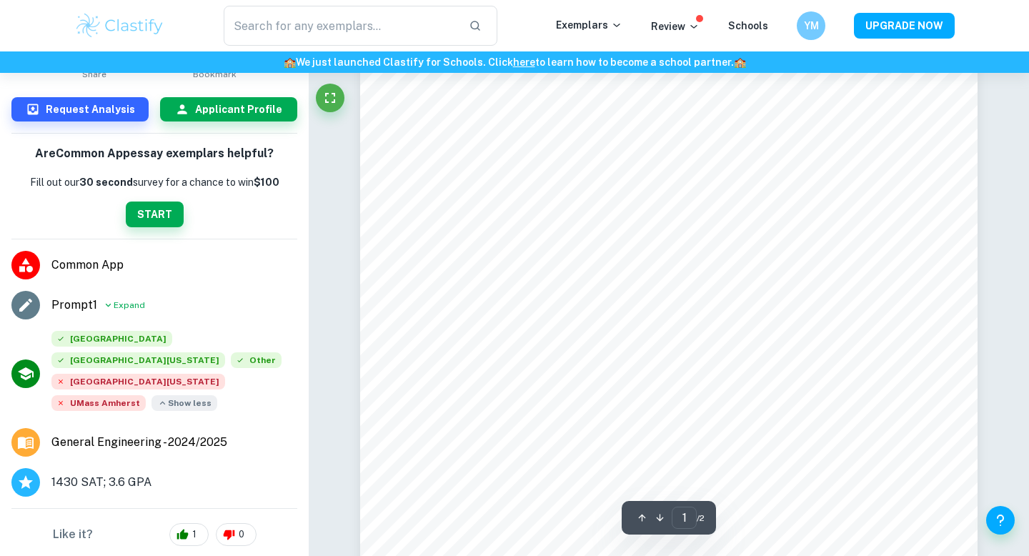
scroll to position [59, 0]
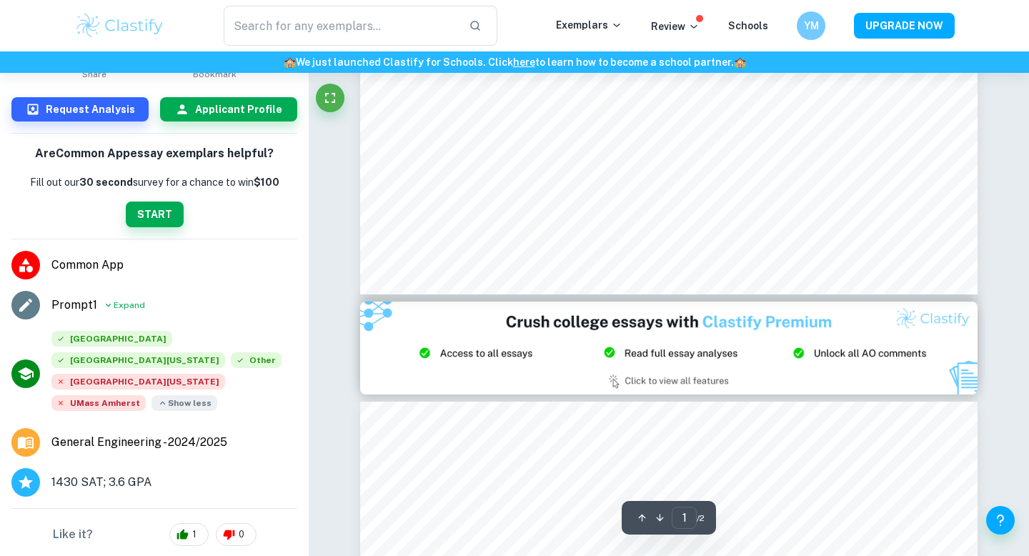
type input "2"
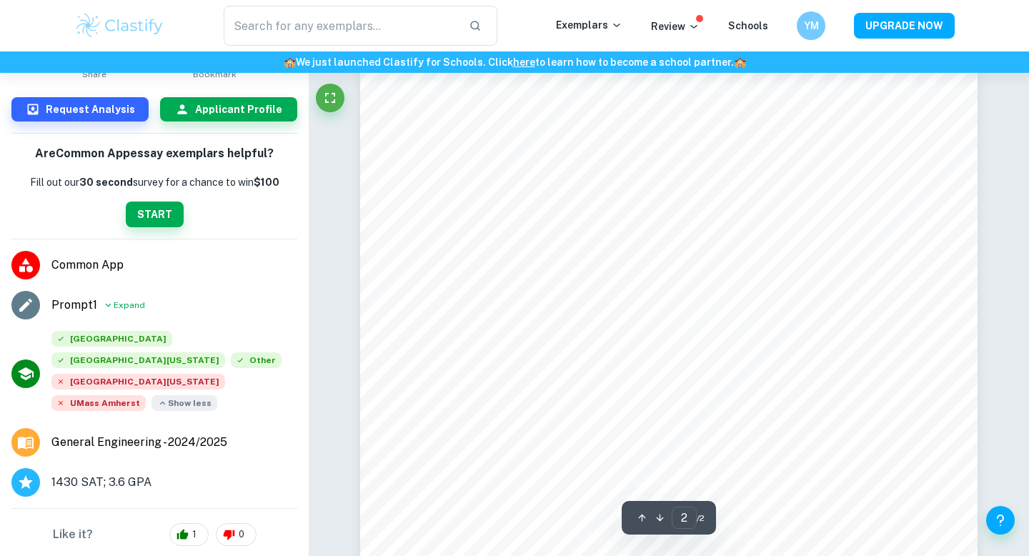
scroll to position [0, 0]
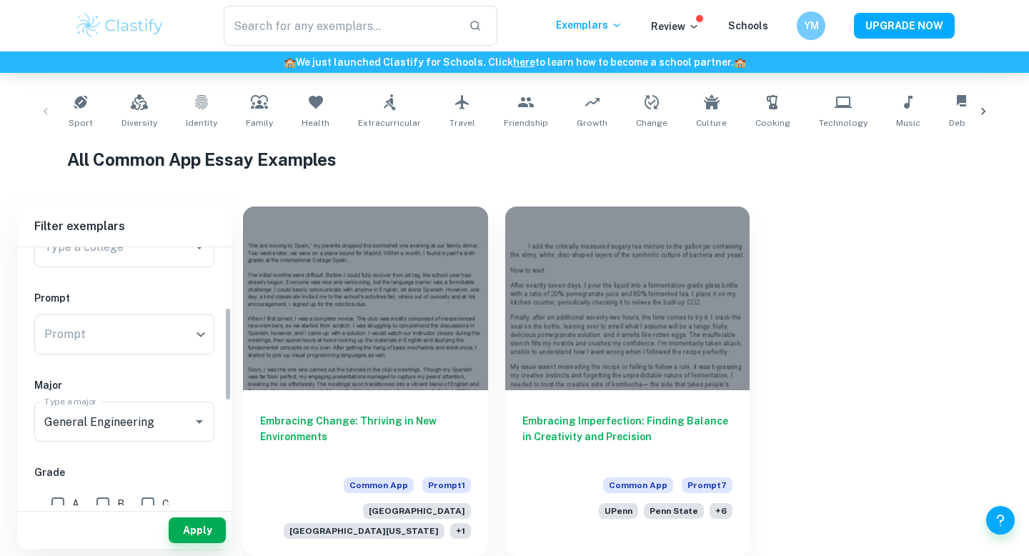
scroll to position [167, 0]
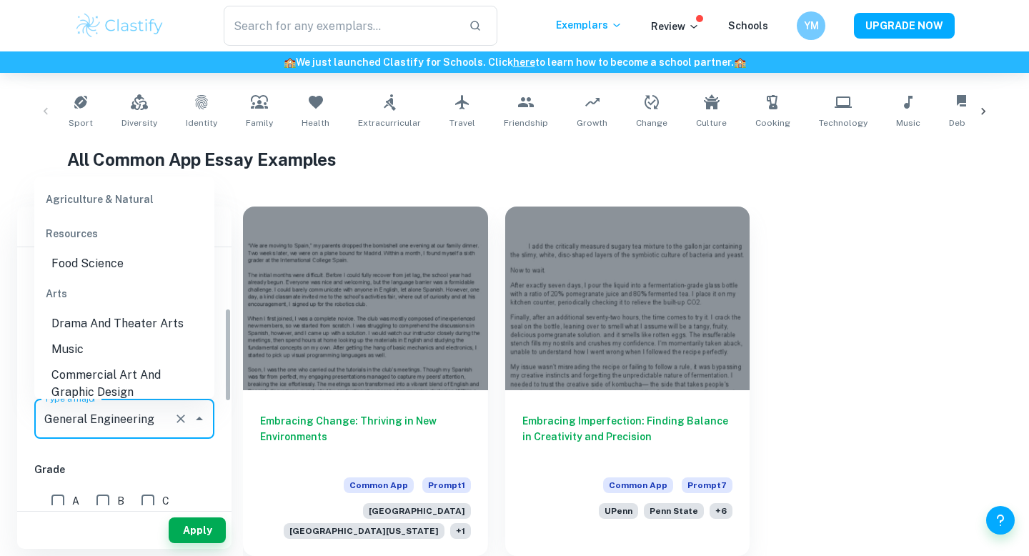
click at [114, 419] on input "General Engineering" at bounding box center [104, 418] width 127 height 27
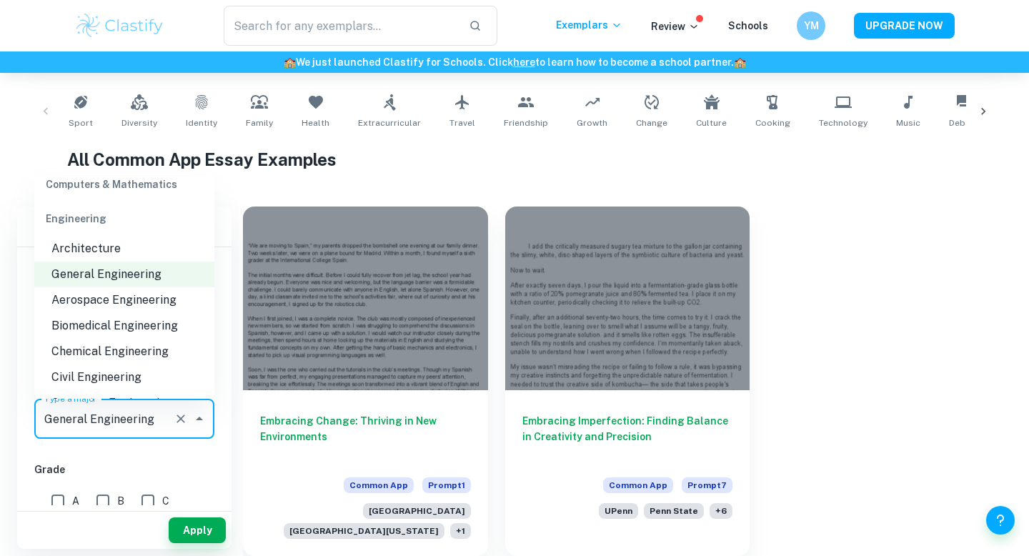
scroll to position [1066, 0]
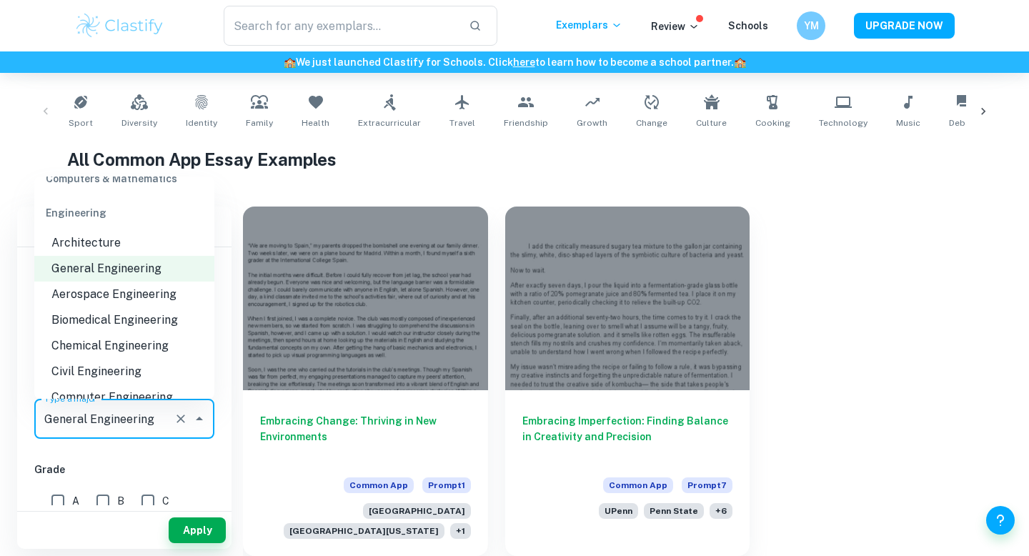
click at [146, 359] on li "Civil Engineering" at bounding box center [124, 372] width 180 height 26
type input "Civil Engineering"
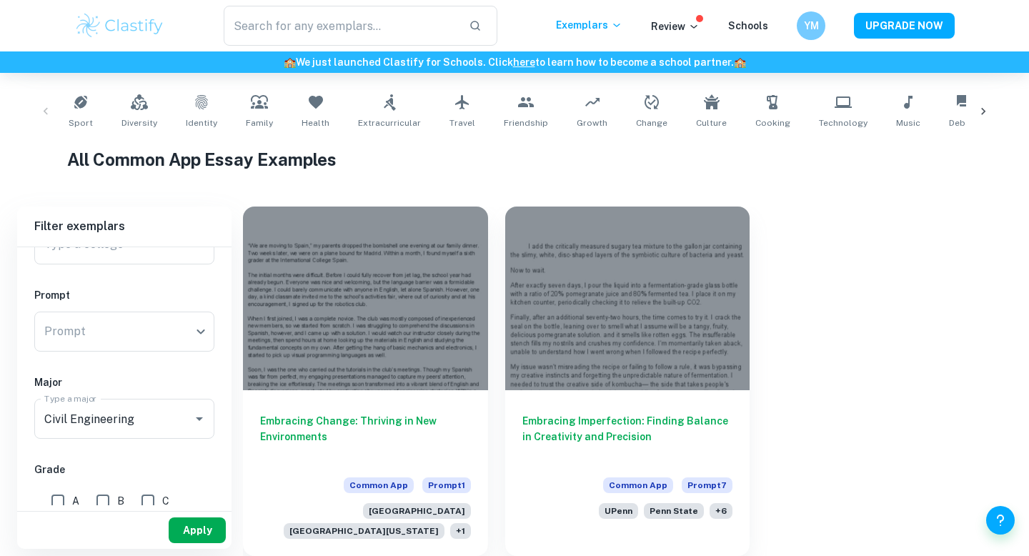
click at [182, 524] on button "Apply" at bounding box center [197, 530] width 57 height 26
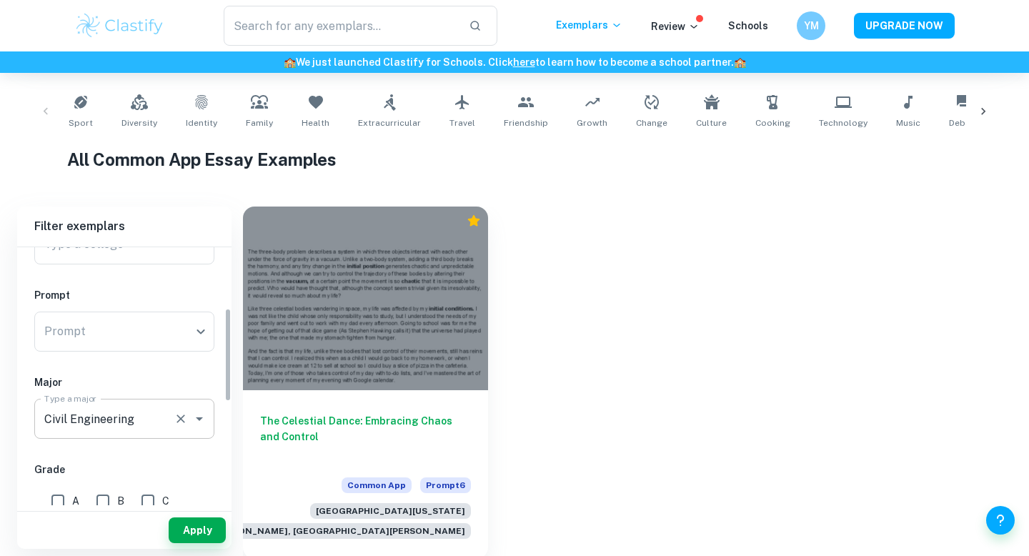
scroll to position [296, 0]
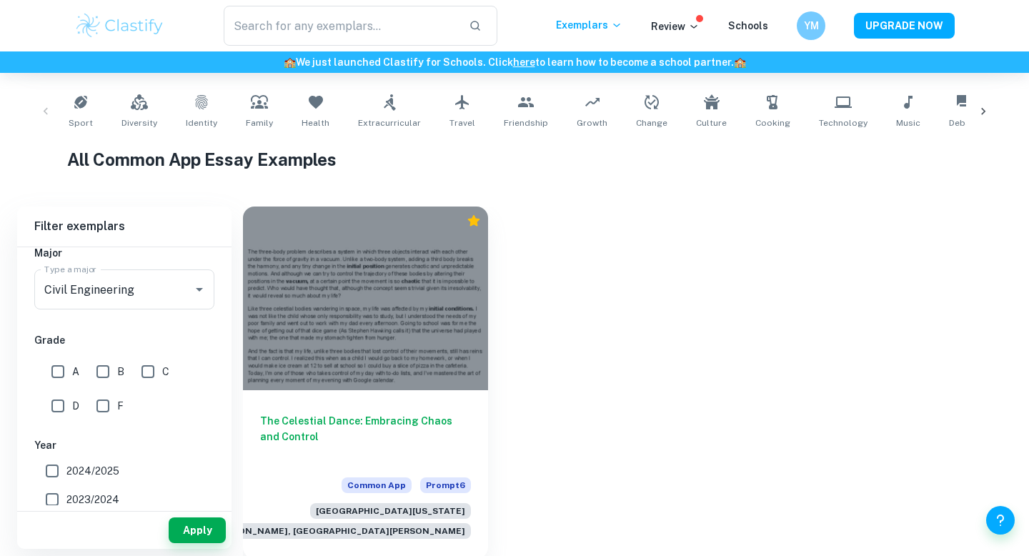
click at [56, 369] on input "A" at bounding box center [58, 371] width 29 height 29
checkbox input "true"
click at [194, 288] on icon "Open" at bounding box center [199, 289] width 17 height 17
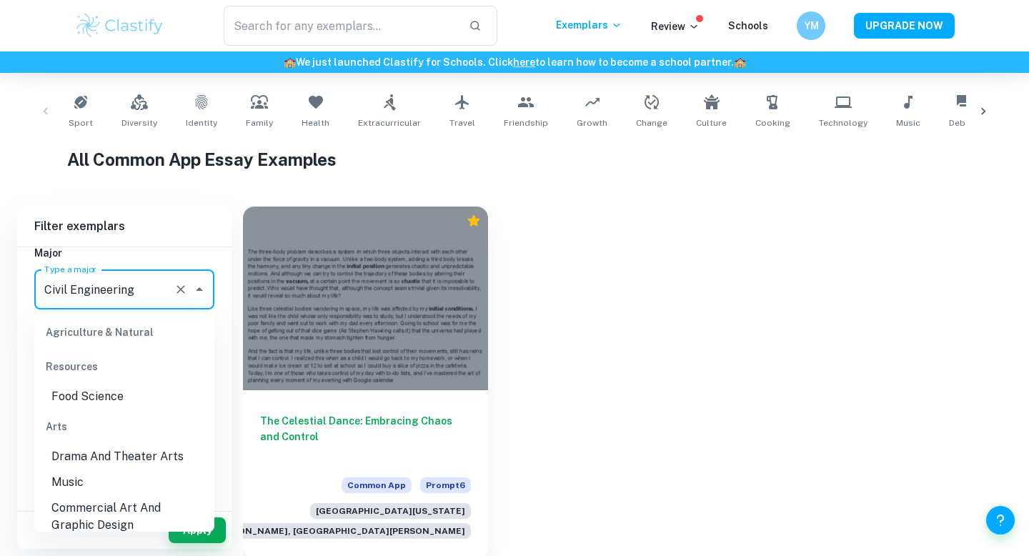
scroll to position [1018, 0]
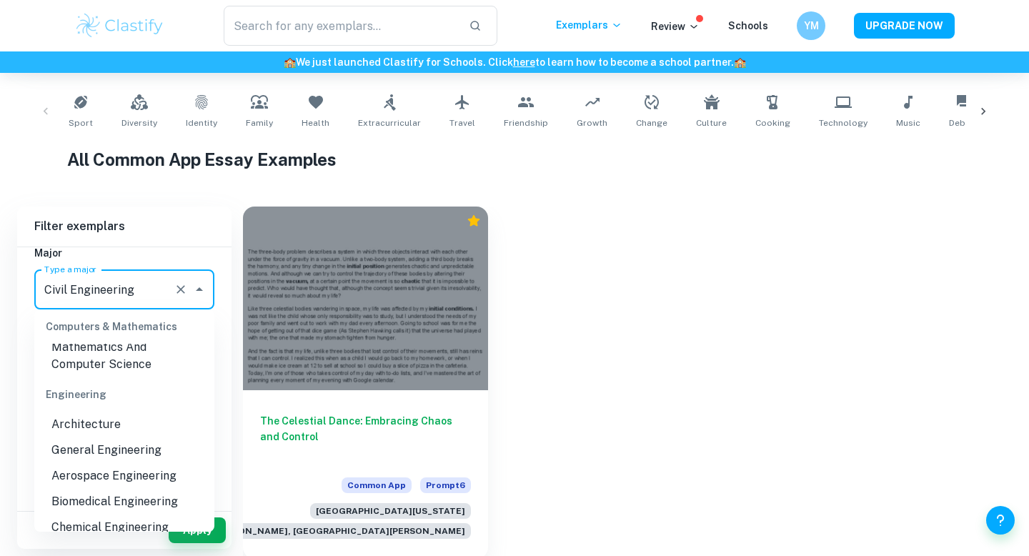
click at [176, 290] on icon "Clear" at bounding box center [181, 289] width 14 height 14
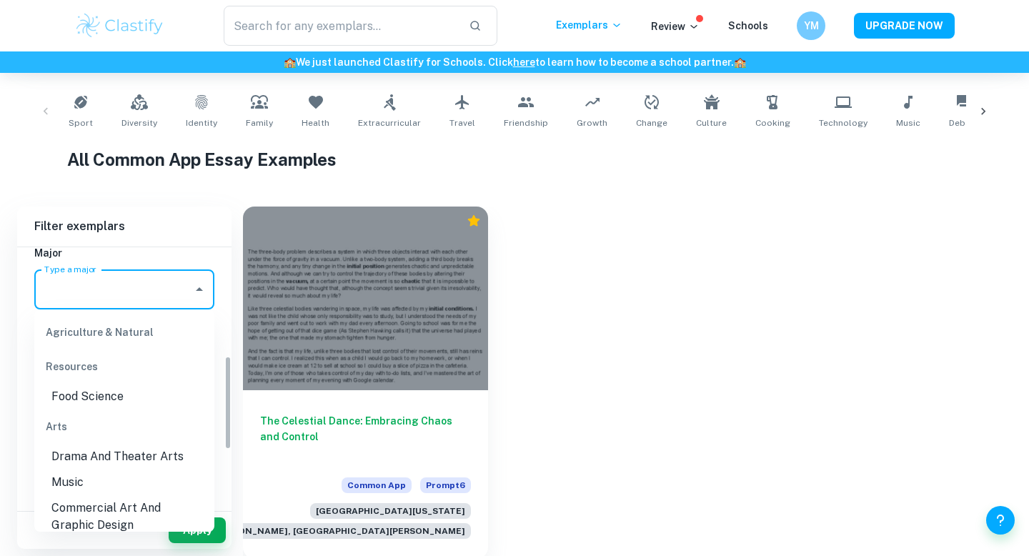
click at [529, 490] on div "The Celestial Dance: Embracing Chaos and Control Common App Prompt 6 [GEOGRAPHI…" at bounding box center [619, 373] width 786 height 369
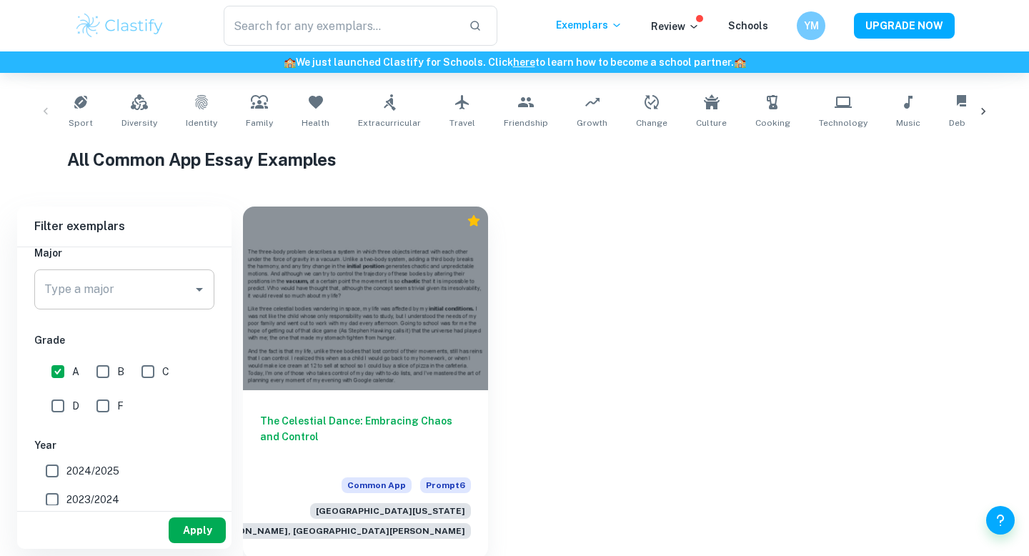
click at [196, 529] on button "Apply" at bounding box center [197, 530] width 57 height 26
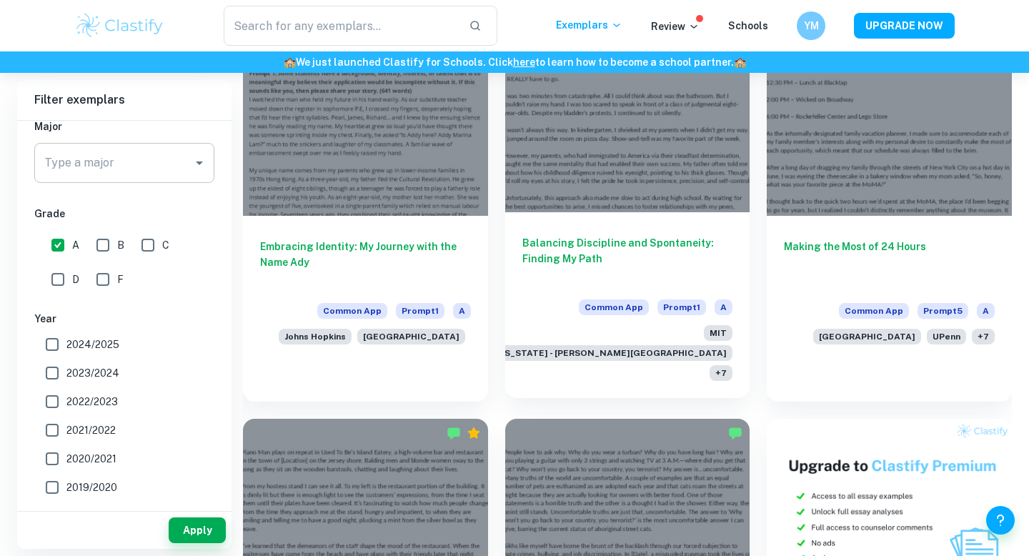
scroll to position [414, 0]
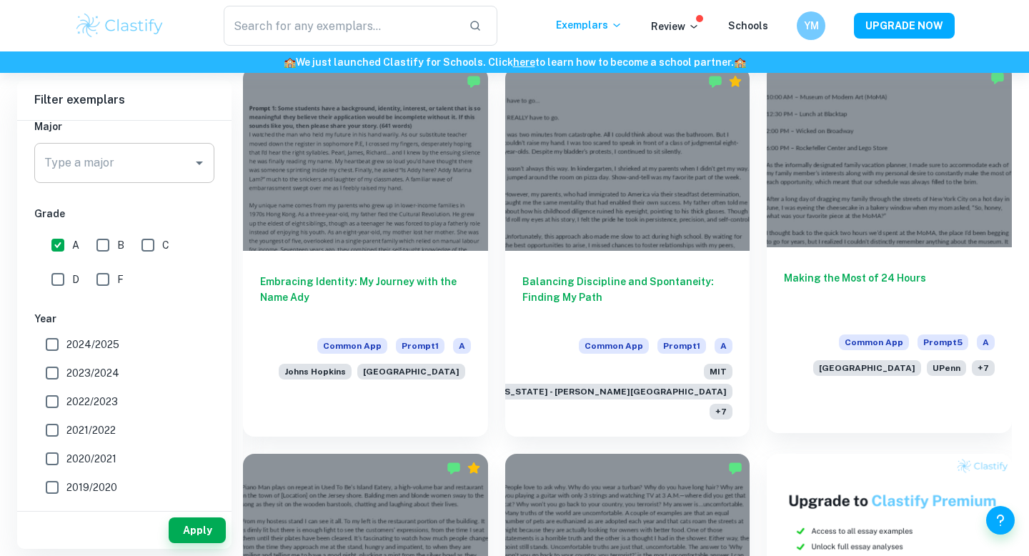
click at [843, 261] on div "Making the Most of 24 Hours Common App Prompt 5 A [GEOGRAPHIC_DATA] + 7" at bounding box center [888, 320] width 245 height 146
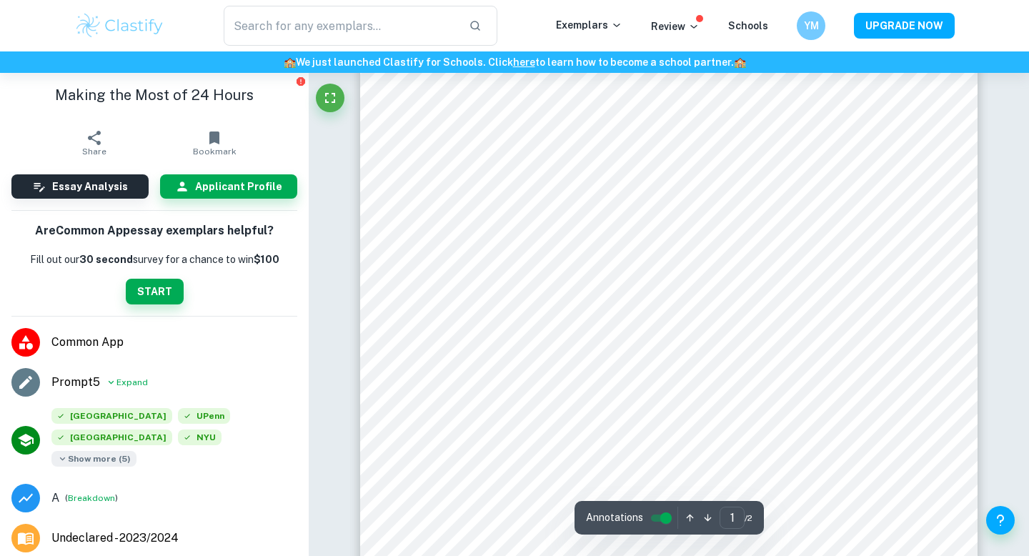
scroll to position [85, 0]
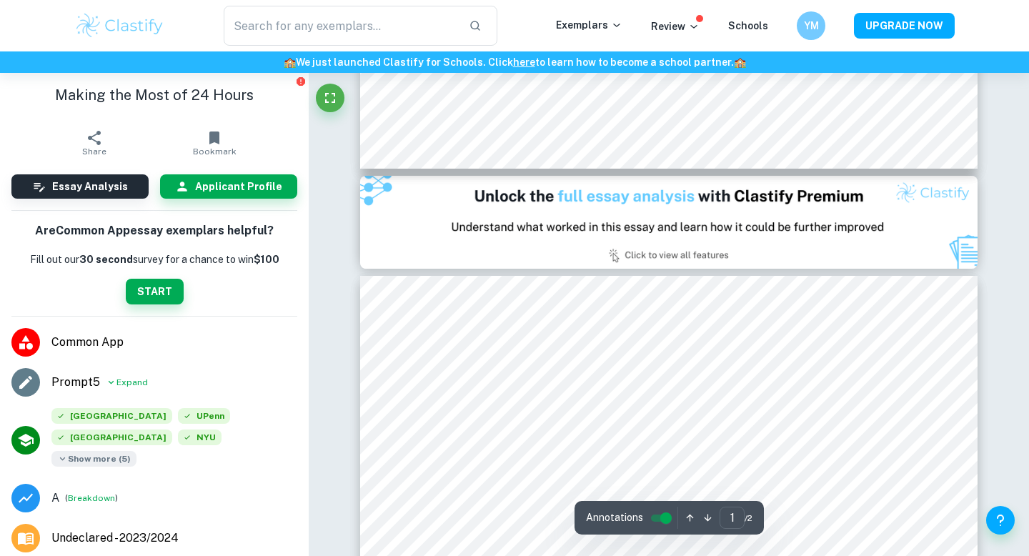
type input "2"
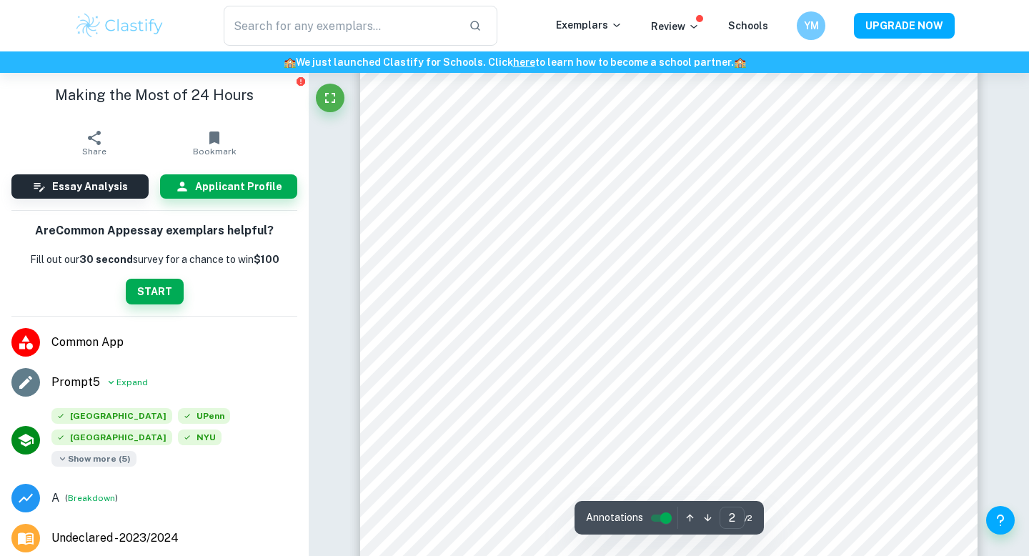
scroll to position [1012, 0]
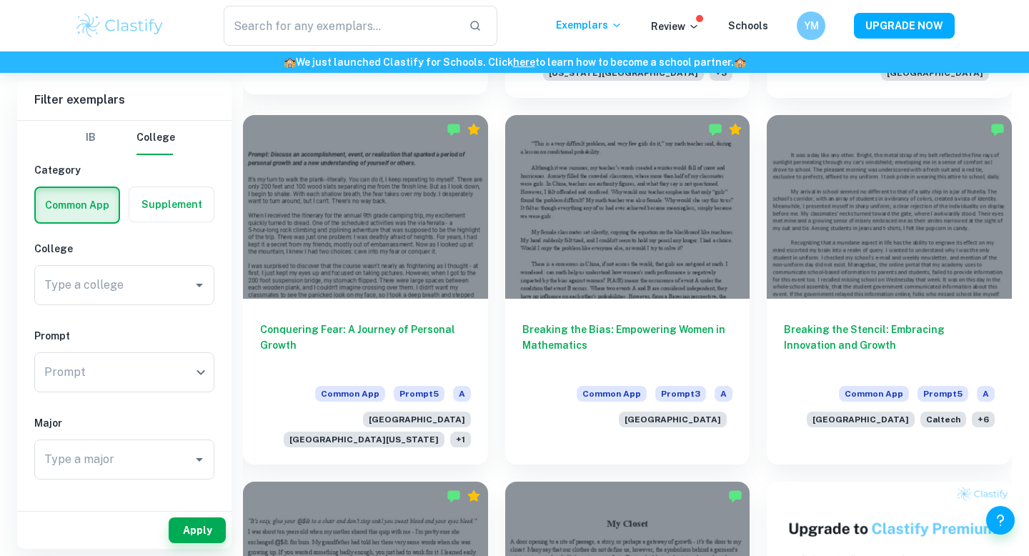
scroll to position [2205, 0]
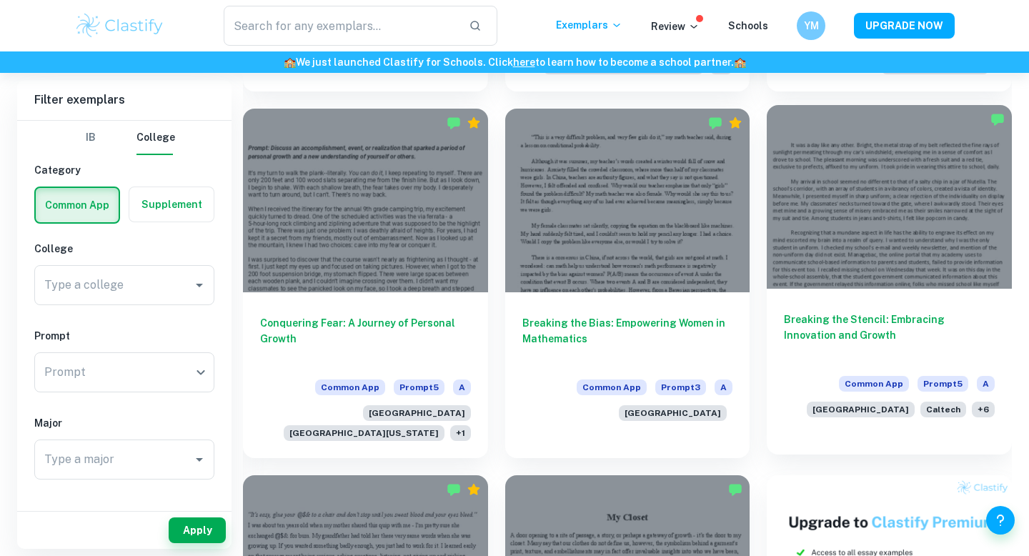
click at [872, 312] on h6 "Breaking the Stencil: Embracing Innovation and Growth" at bounding box center [889, 334] width 211 height 47
